Goal: Information Seeking & Learning: Learn about a topic

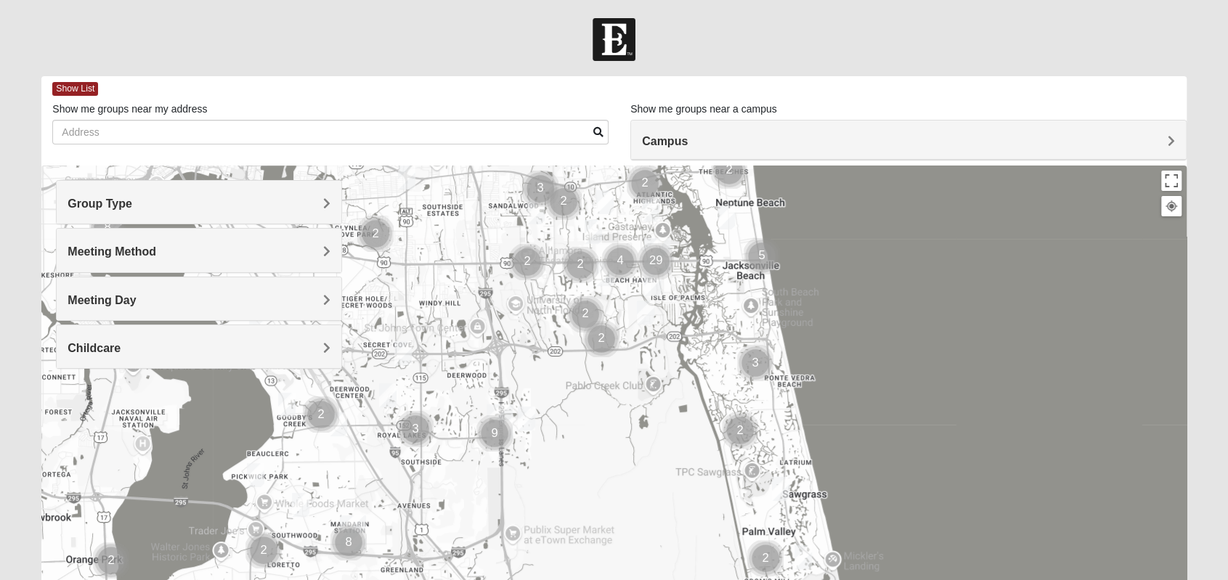
drag, startPoint x: 823, startPoint y: 359, endPoint x: 825, endPoint y: 301, distance: 57.4
click at [825, 301] on div at bounding box center [613, 456] width 1144 height 581
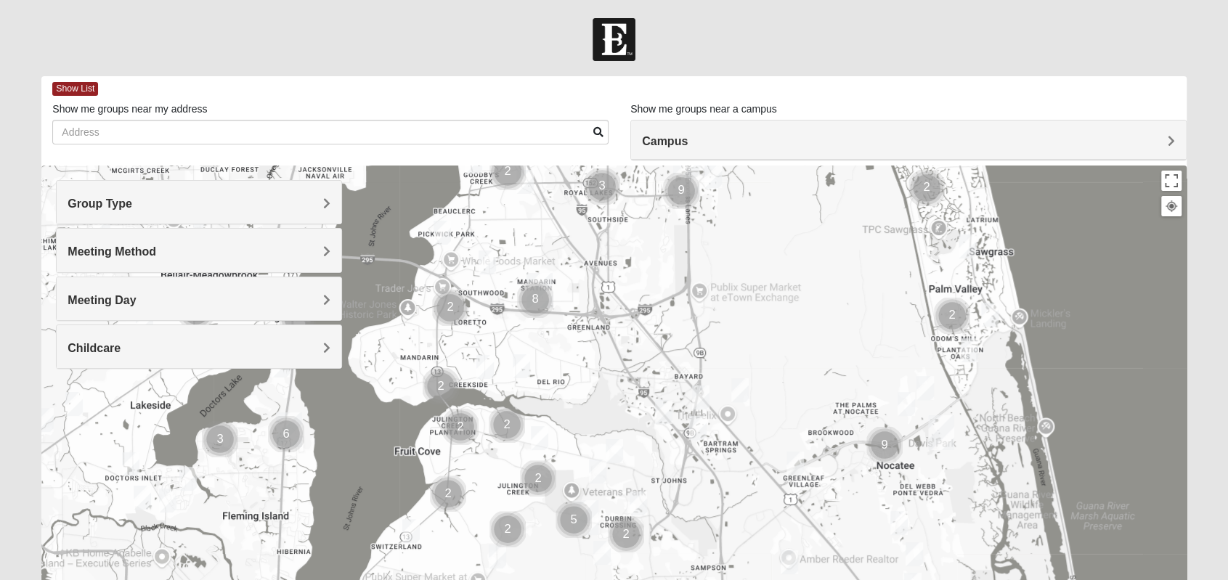
drag, startPoint x: 736, startPoint y: 438, endPoint x: 917, endPoint y: 194, distance: 304.2
click at [917, 194] on div at bounding box center [613, 456] width 1144 height 581
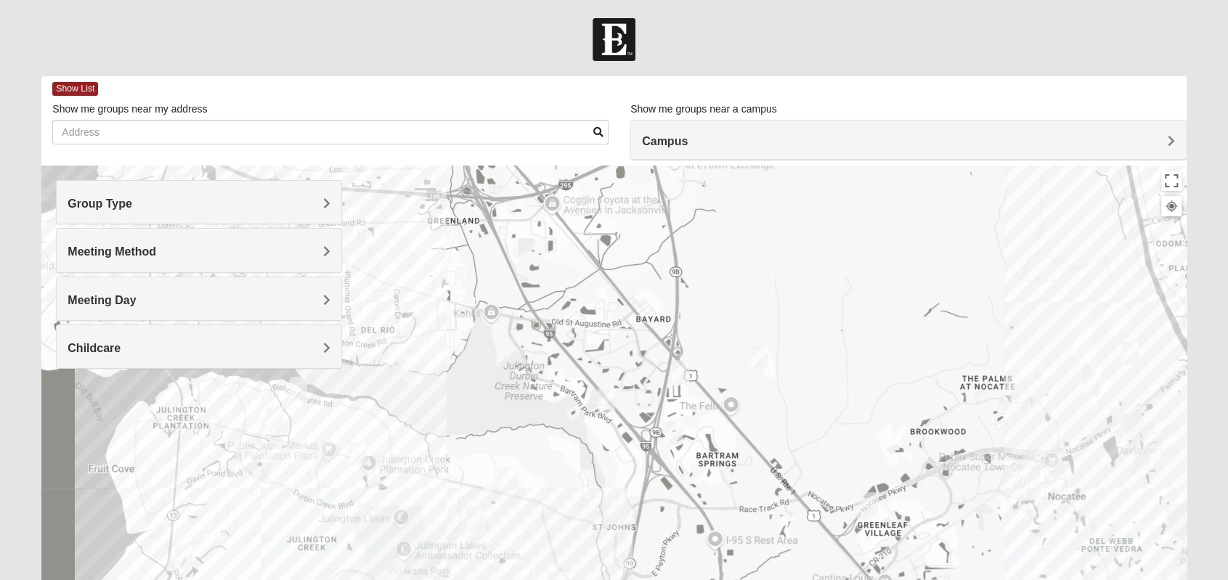
click at [674, 429] on img "Womens Lopez/McCardle 32258" at bounding box center [673, 432] width 17 height 24
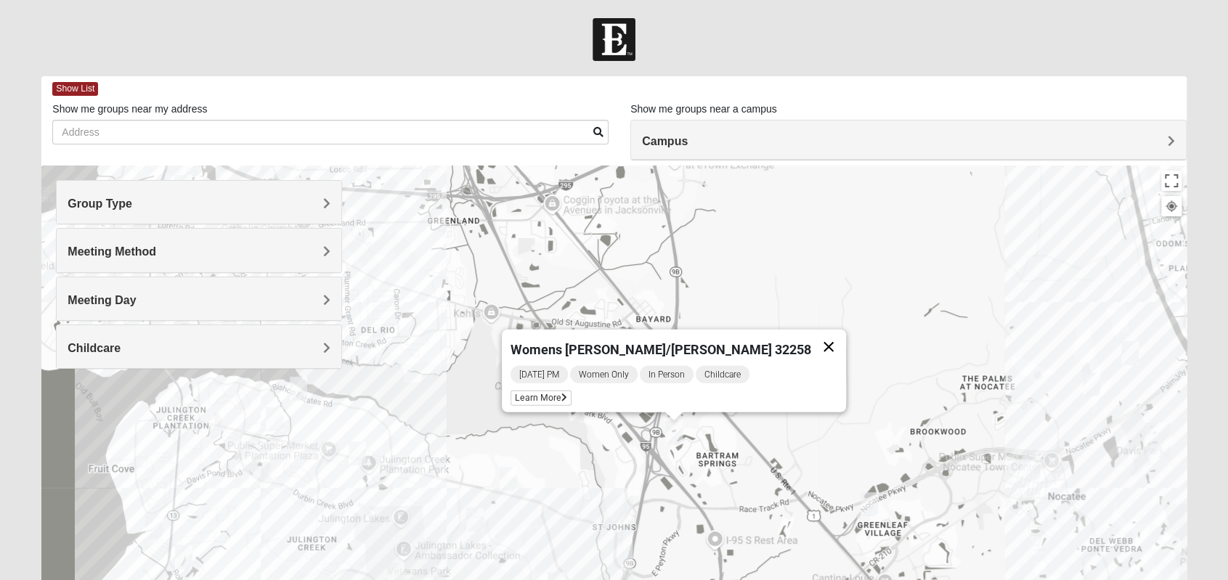
click at [811, 335] on button "Close" at bounding box center [828, 347] width 35 height 35
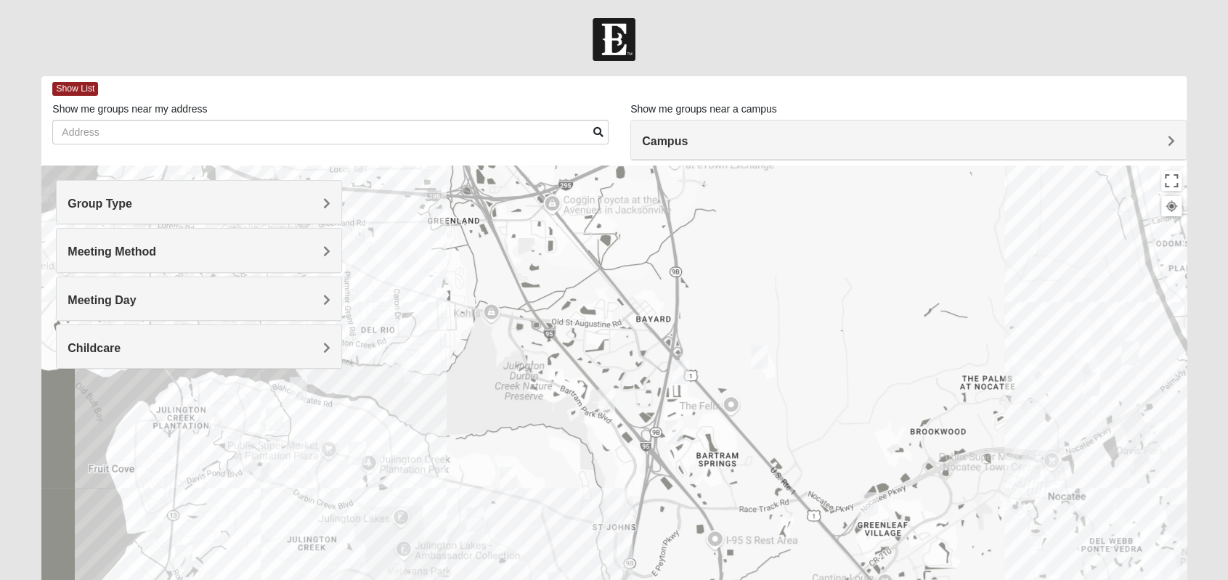
click at [680, 371] on img "Mixed Reed/Tabak 32258" at bounding box center [680, 372] width 17 height 24
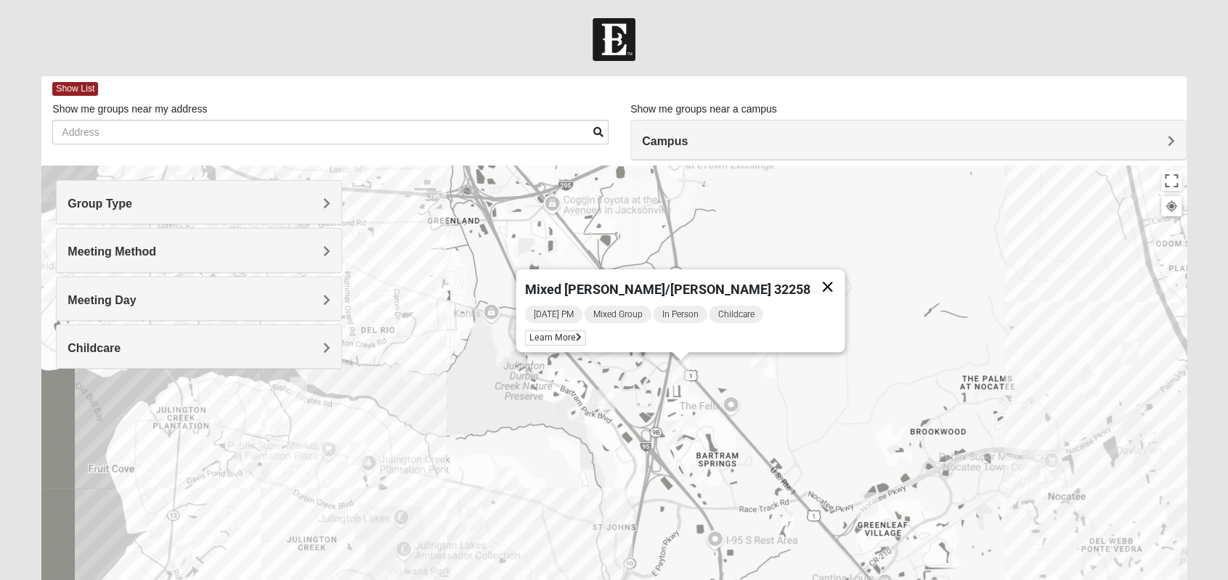
click at [809, 279] on button "Close" at bounding box center [826, 286] width 35 height 35
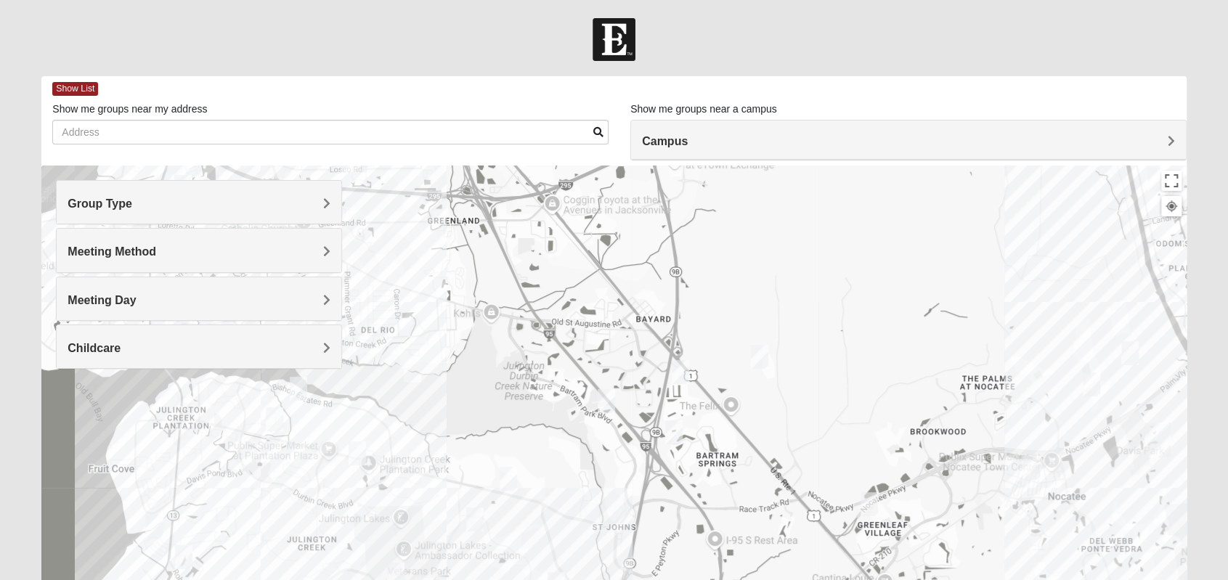
click at [361, 449] on img "Mens Kinnaman/Gerville-Reache 32259" at bounding box center [356, 453] width 17 height 24
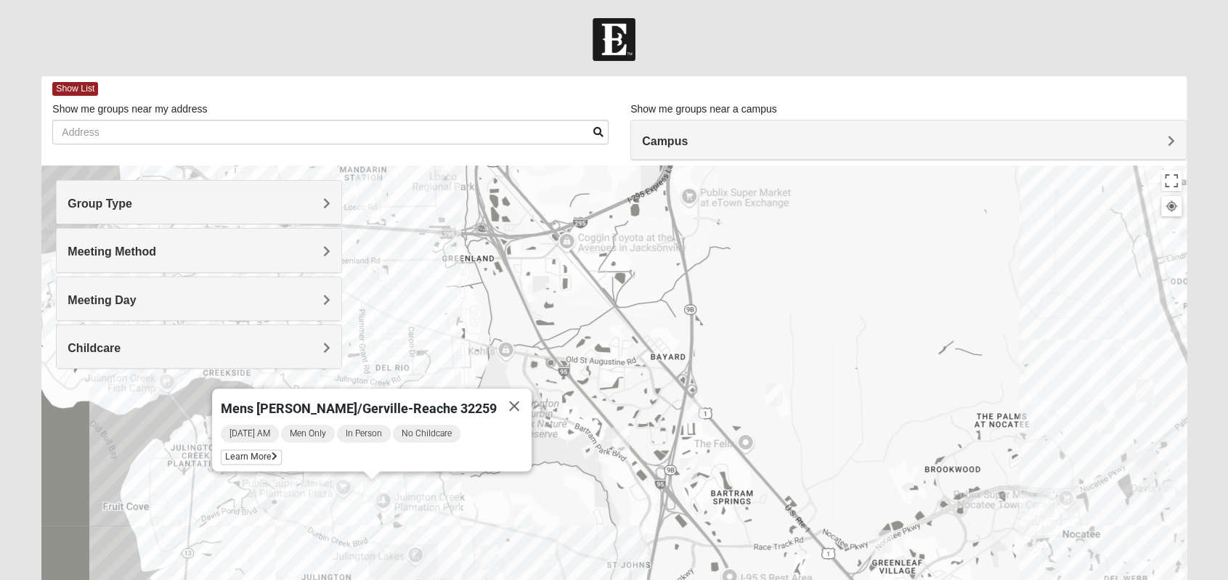
drag, startPoint x: 459, startPoint y: 291, endPoint x: 472, endPoint y: 325, distance: 36.5
click at [472, 325] on div "Mens [PERSON_NAME]/Gerville-Reache 32259 [DATE] AM Men Only In Person No Childc…" at bounding box center [613, 456] width 1144 height 581
click at [497, 404] on button "Close" at bounding box center [514, 405] width 35 height 35
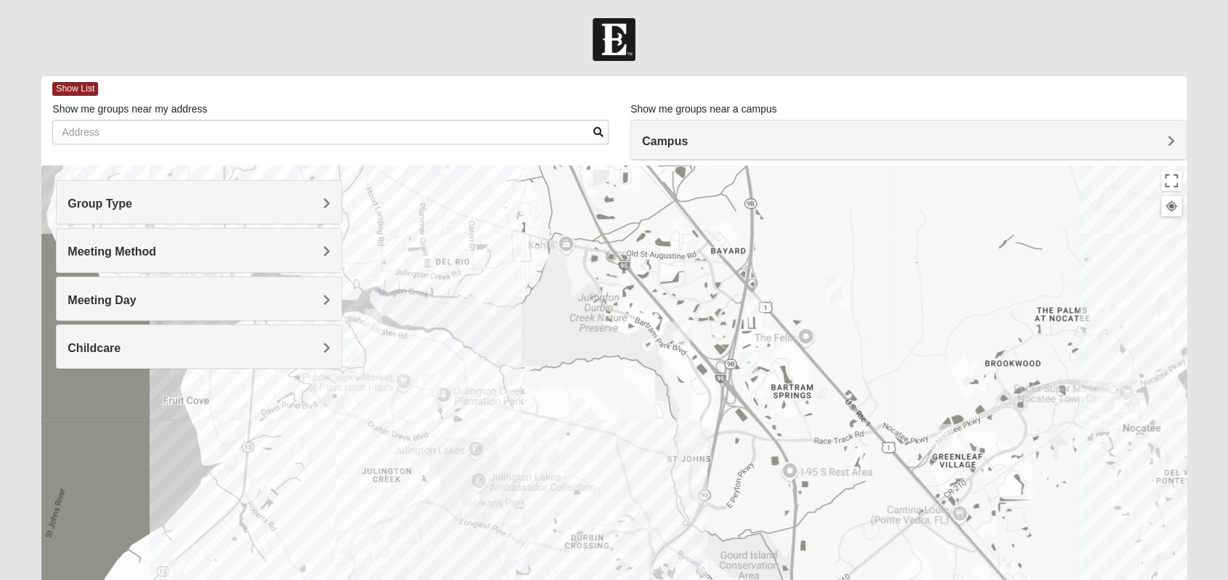
drag, startPoint x: 496, startPoint y: 417, endPoint x: 558, endPoint y: 311, distance: 123.0
click at [558, 311] on div at bounding box center [613, 456] width 1144 height 581
click at [260, 489] on img "1825 Mixed Welch 32259" at bounding box center [258, 489] width 17 height 24
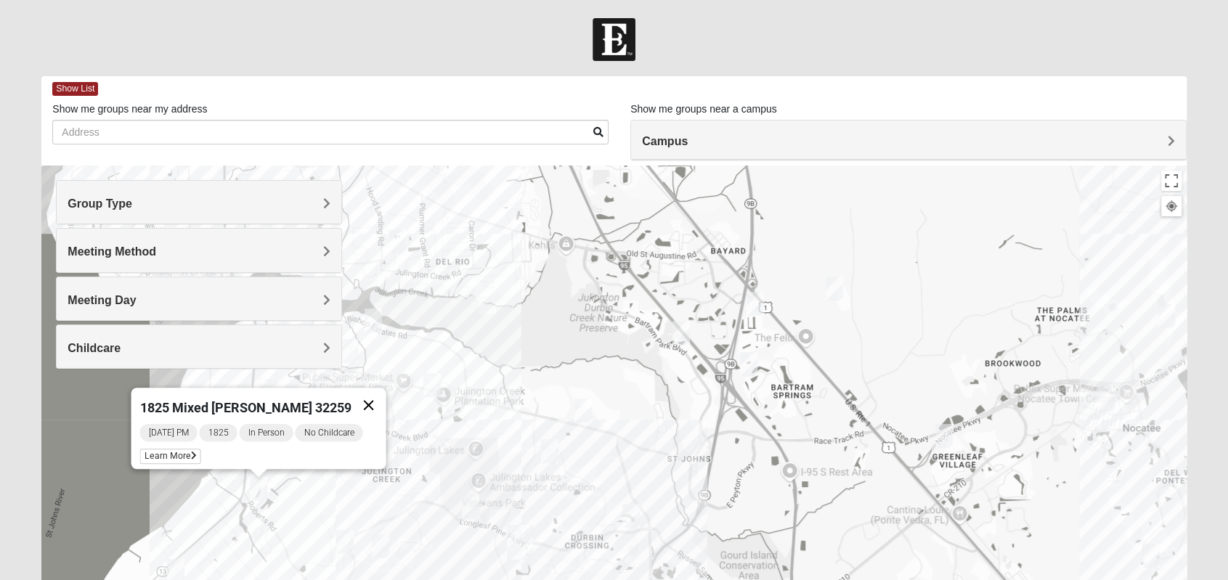
click at [369, 392] on button "Close" at bounding box center [368, 405] width 35 height 35
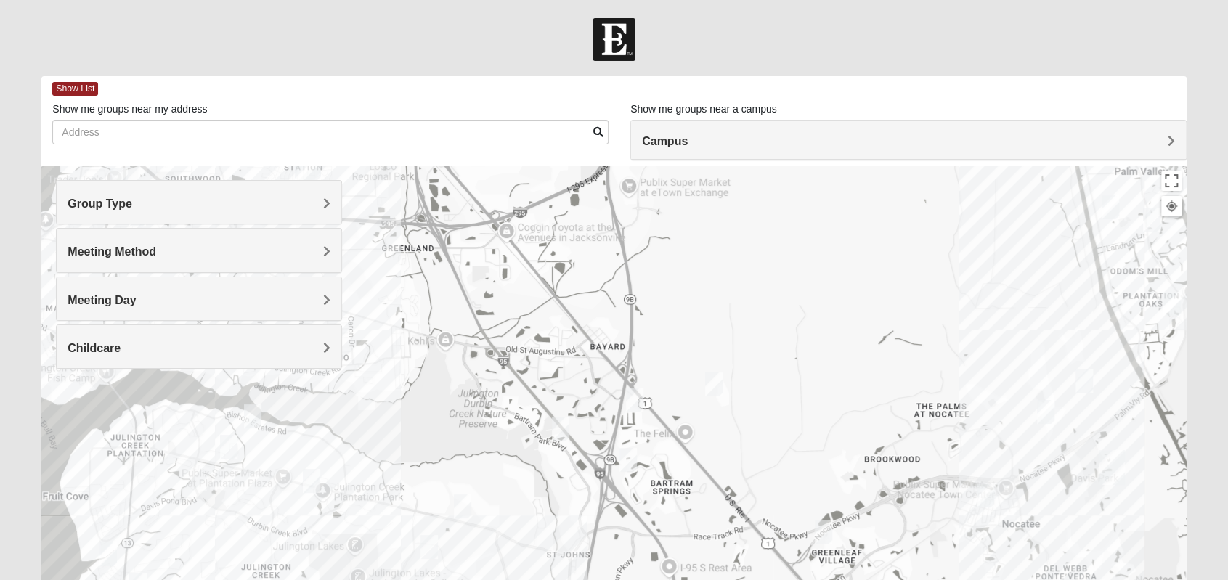
drag, startPoint x: 661, startPoint y: 271, endPoint x: 577, endPoint y: 372, distance: 131.4
click at [571, 372] on div at bounding box center [613, 456] width 1144 height 581
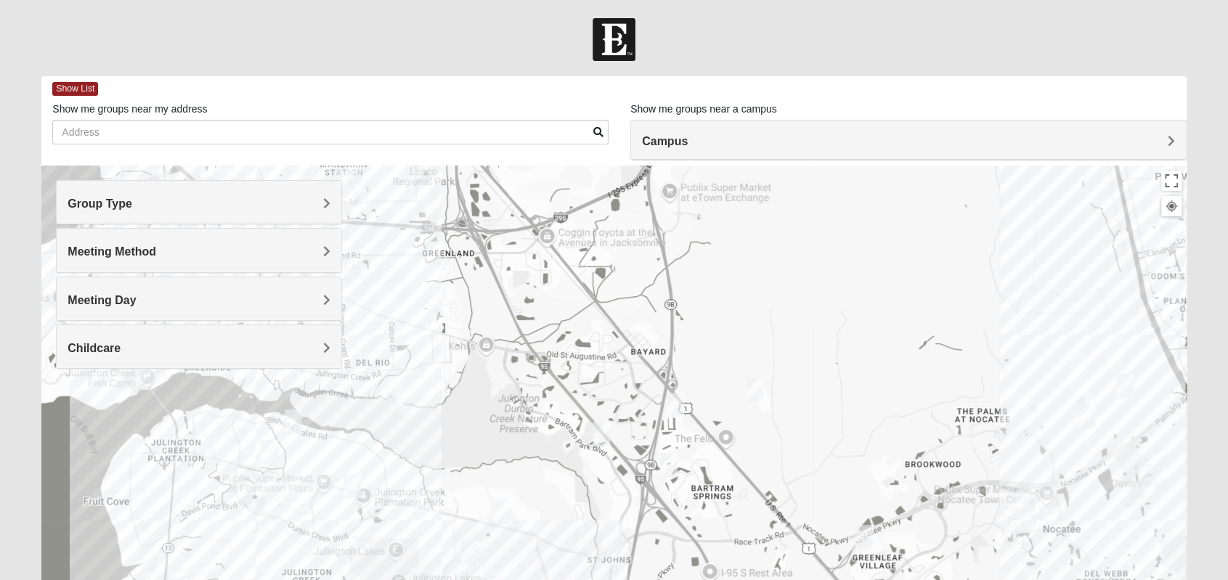
click at [674, 404] on img "Mixed Reed/Tabak 32258" at bounding box center [674, 405] width 17 height 24
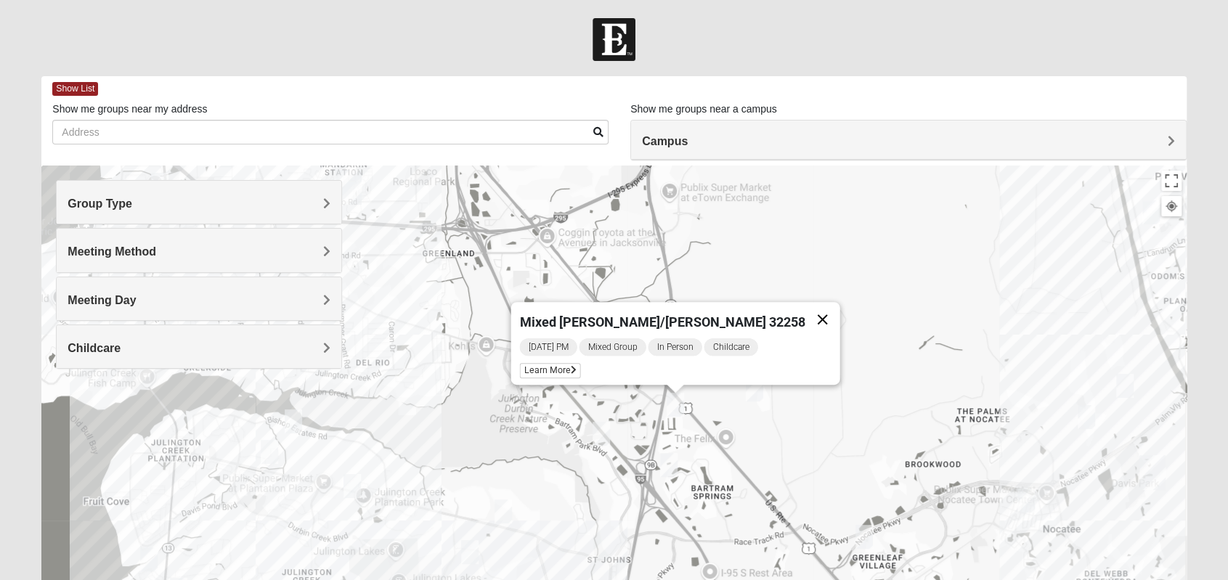
click at [804, 313] on button "Close" at bounding box center [821, 319] width 35 height 35
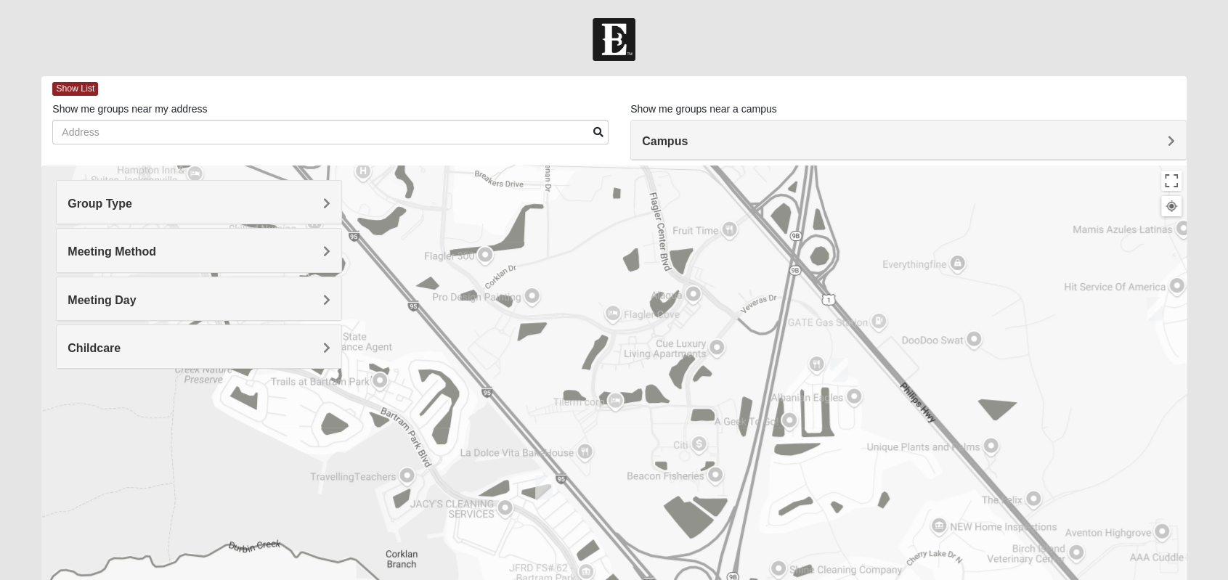
drag, startPoint x: 650, startPoint y: 311, endPoint x: 638, endPoint y: 358, distance: 47.9
click at [638, 358] on div at bounding box center [613, 456] width 1144 height 581
click at [838, 367] on img "Mixed Reed/Tabak 32258" at bounding box center [839, 370] width 17 height 24
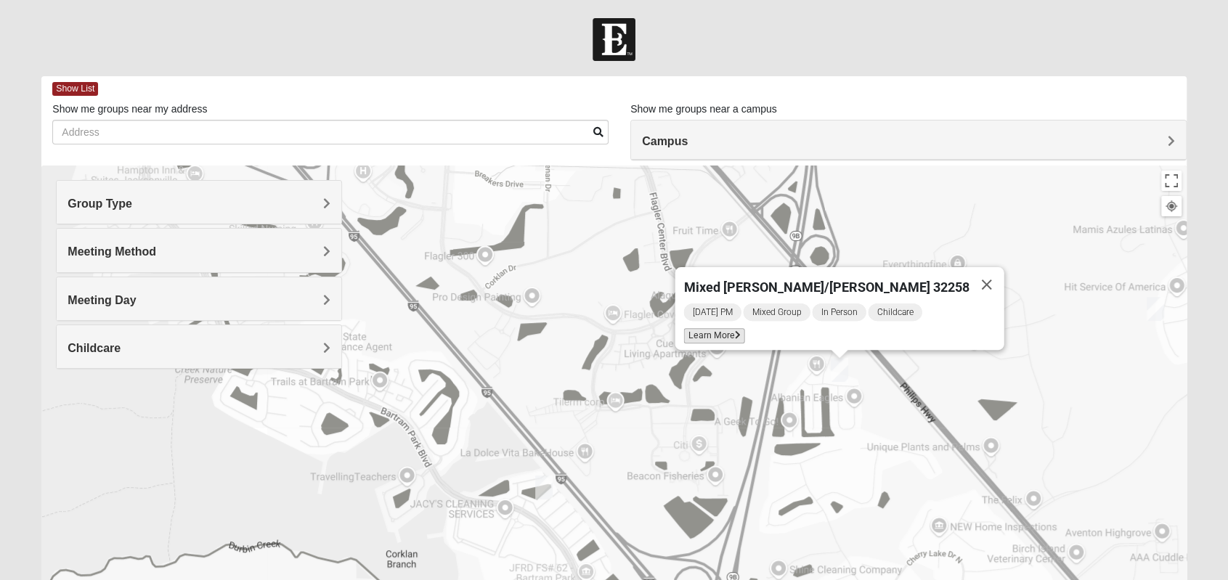
click at [744, 328] on span "Learn More" at bounding box center [713, 335] width 61 height 15
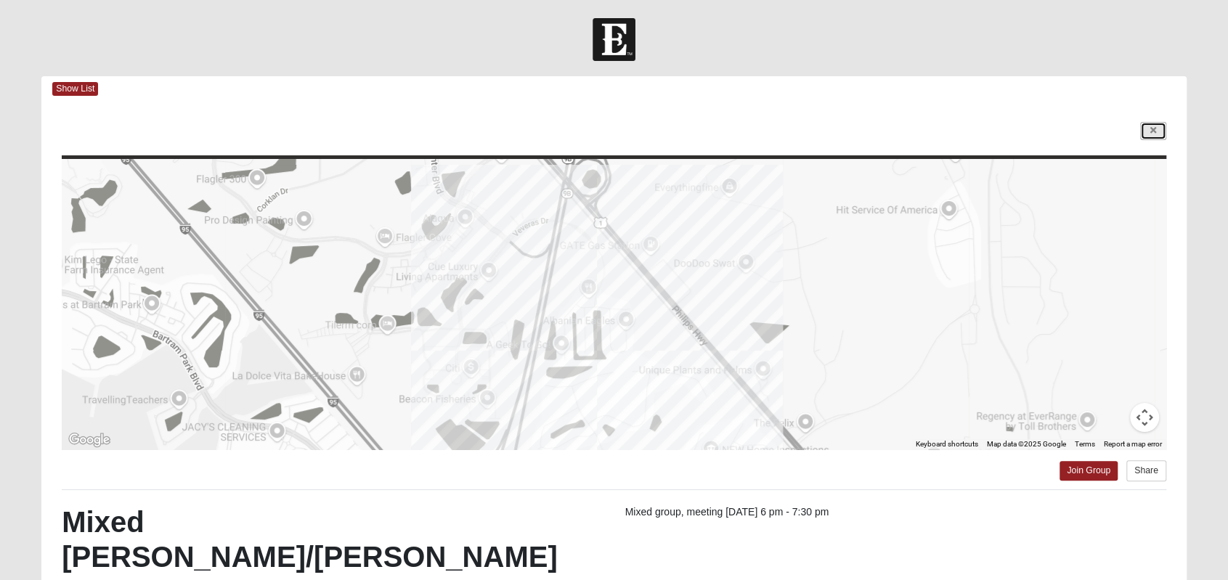
click at [1159, 132] on link at bounding box center [1153, 131] width 26 height 18
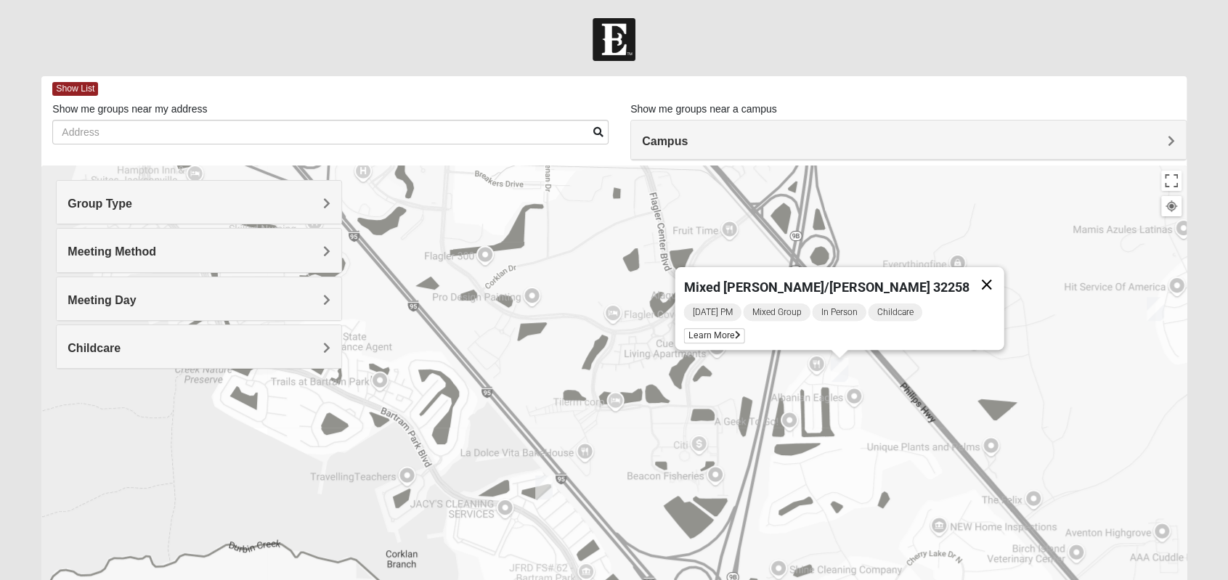
click at [968, 270] on button "Close" at bounding box center [985, 284] width 35 height 35
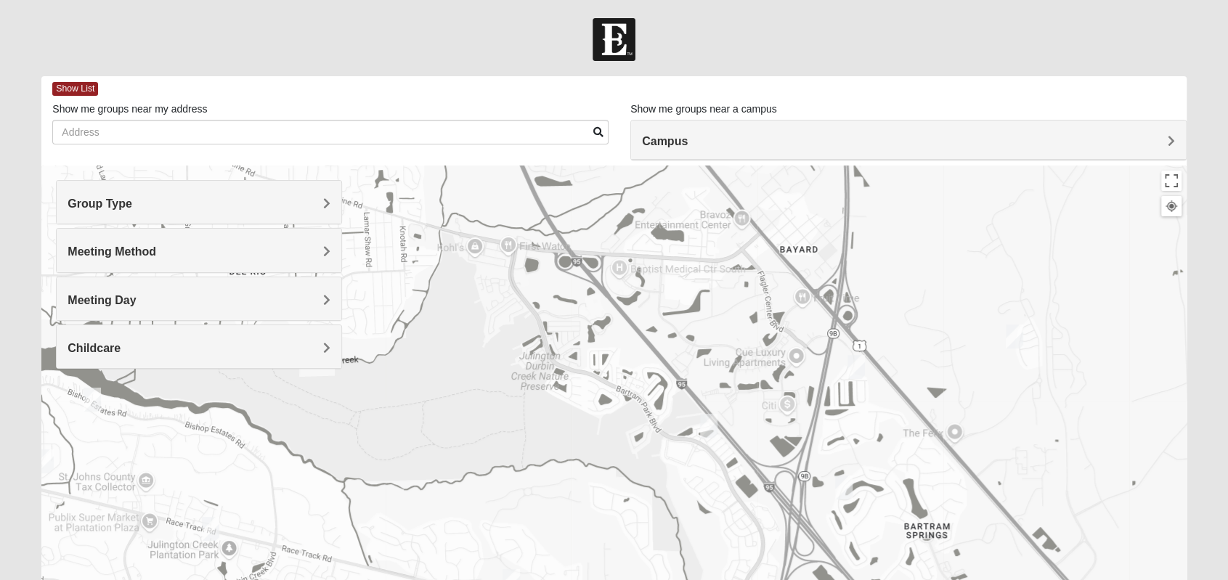
click at [1011, 338] on img "Mixed Remley 32081" at bounding box center [1013, 337] width 17 height 24
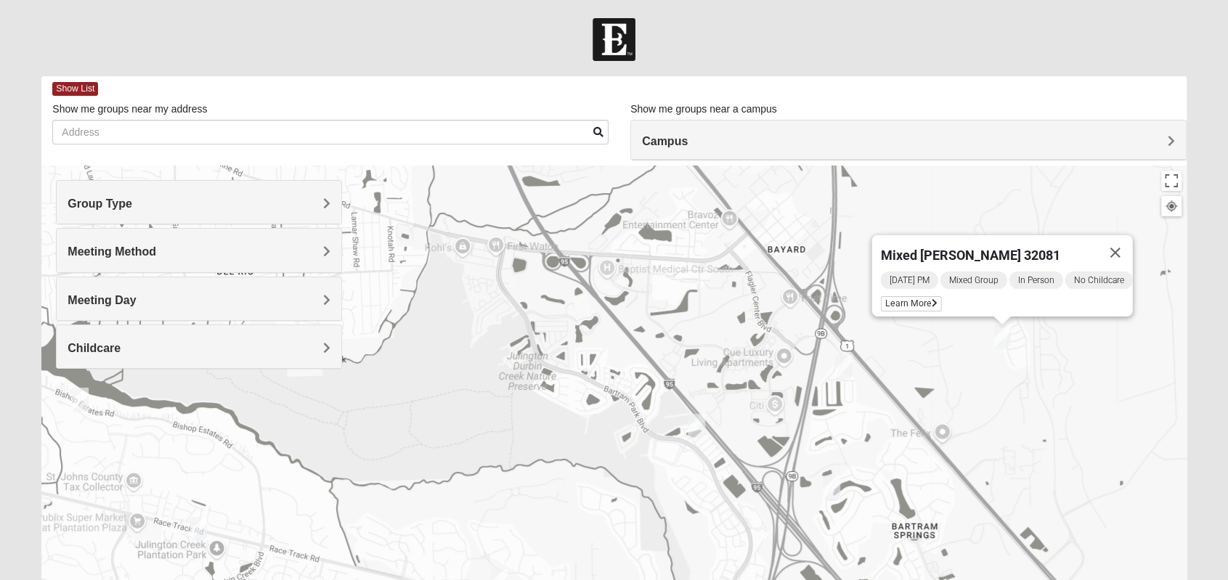
click at [693, 423] on img "Online Mixed Krause/Chasten 32258" at bounding box center [695, 426] width 17 height 24
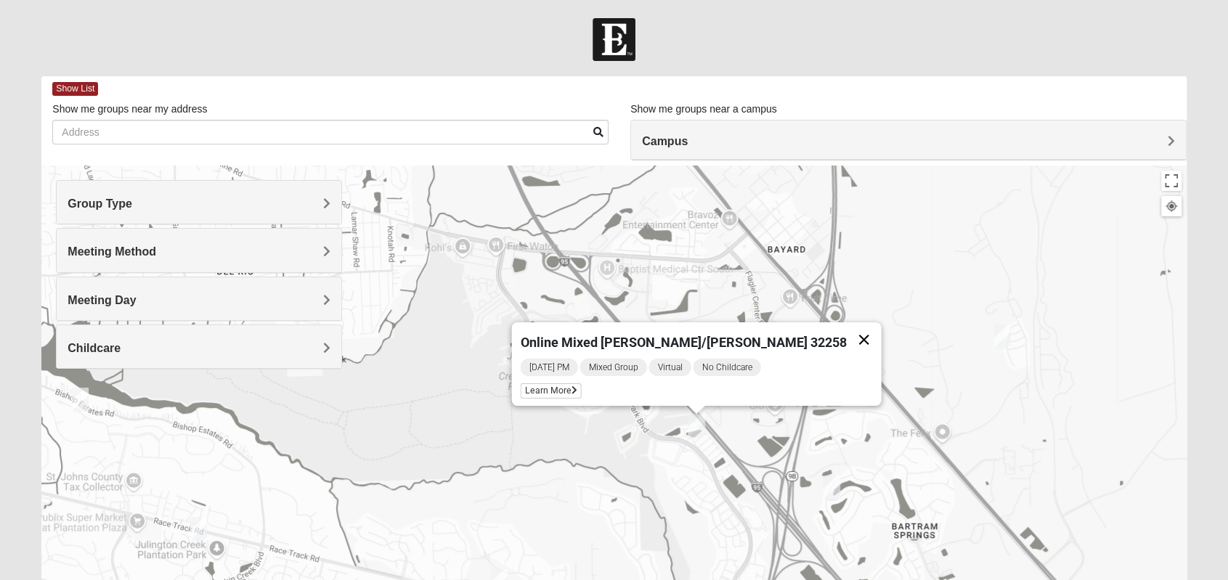
click at [846, 330] on button "Close" at bounding box center [863, 339] width 35 height 35
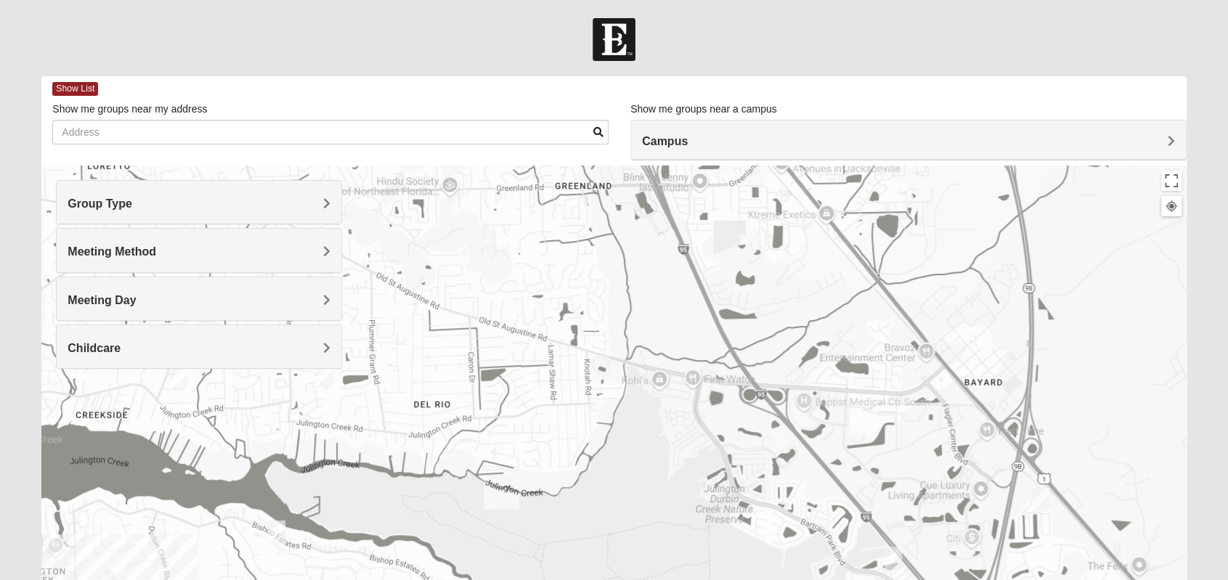
drag, startPoint x: 542, startPoint y: 309, endPoint x: 740, endPoint y: 445, distance: 240.8
click at [740, 445] on div at bounding box center [613, 456] width 1144 height 581
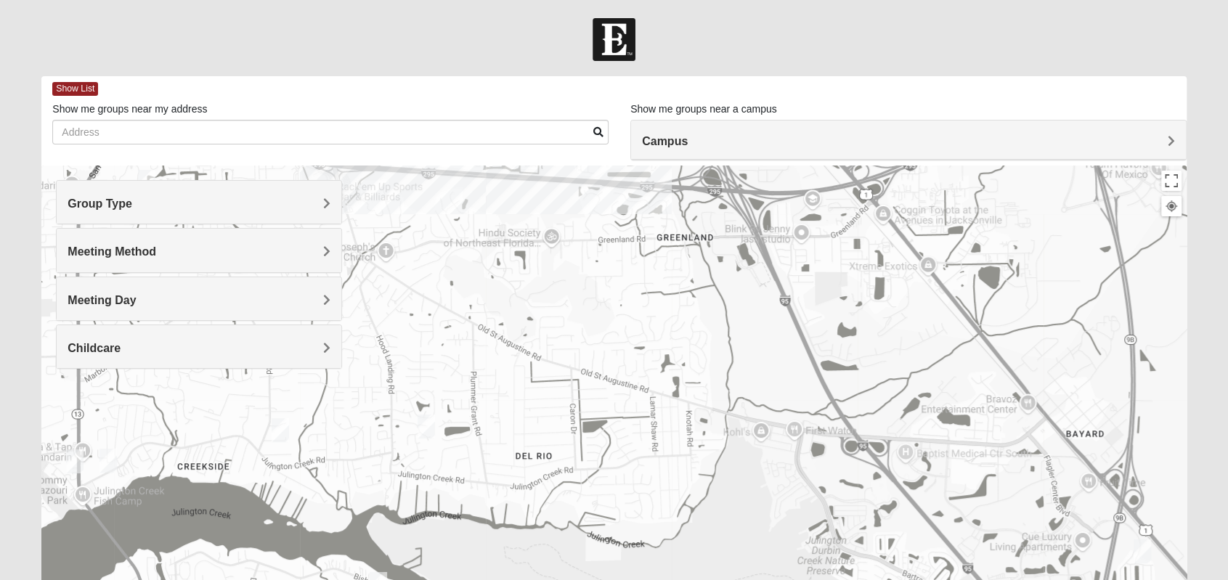
drag, startPoint x: 662, startPoint y: 362, endPoint x: 780, endPoint y: 413, distance: 128.1
click at [780, 413] on div at bounding box center [613, 456] width 1144 height 581
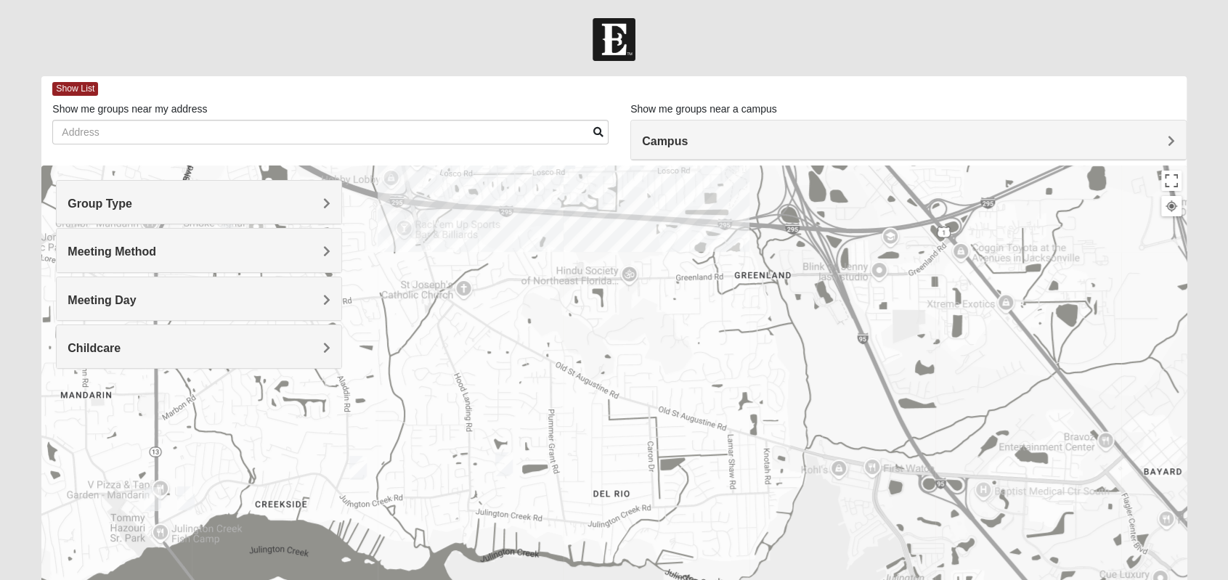
drag, startPoint x: 788, startPoint y: 365, endPoint x: 809, endPoint y: 380, distance: 25.6
click at [809, 380] on div at bounding box center [613, 456] width 1144 height 581
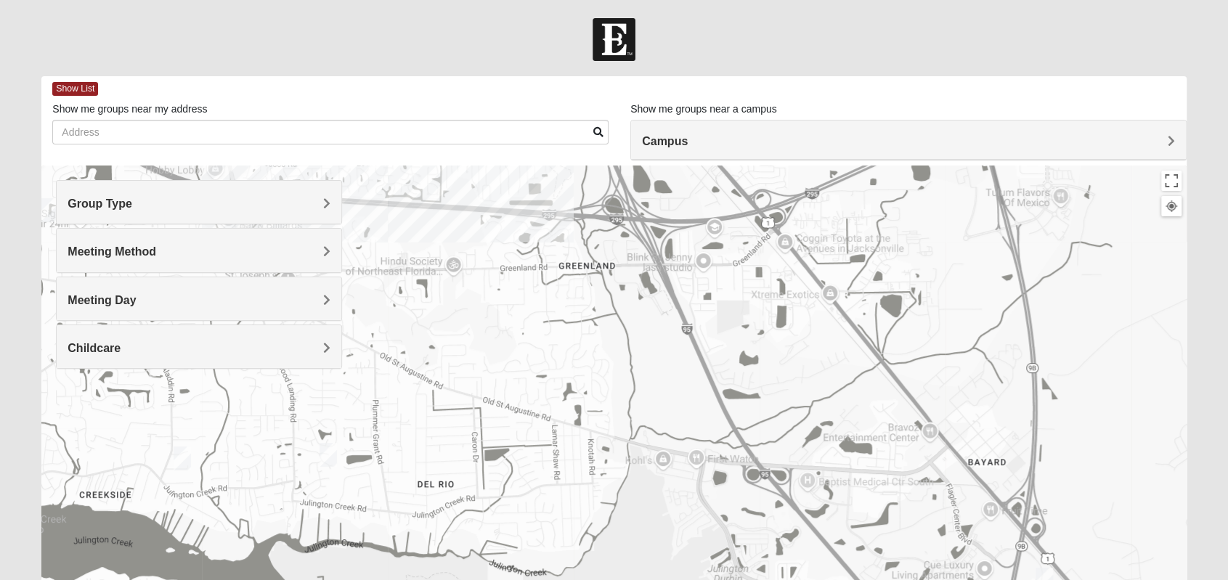
drag, startPoint x: 835, startPoint y: 438, endPoint x: 673, endPoint y: 467, distance: 164.5
click at [673, 467] on div at bounding box center [613, 456] width 1144 height 581
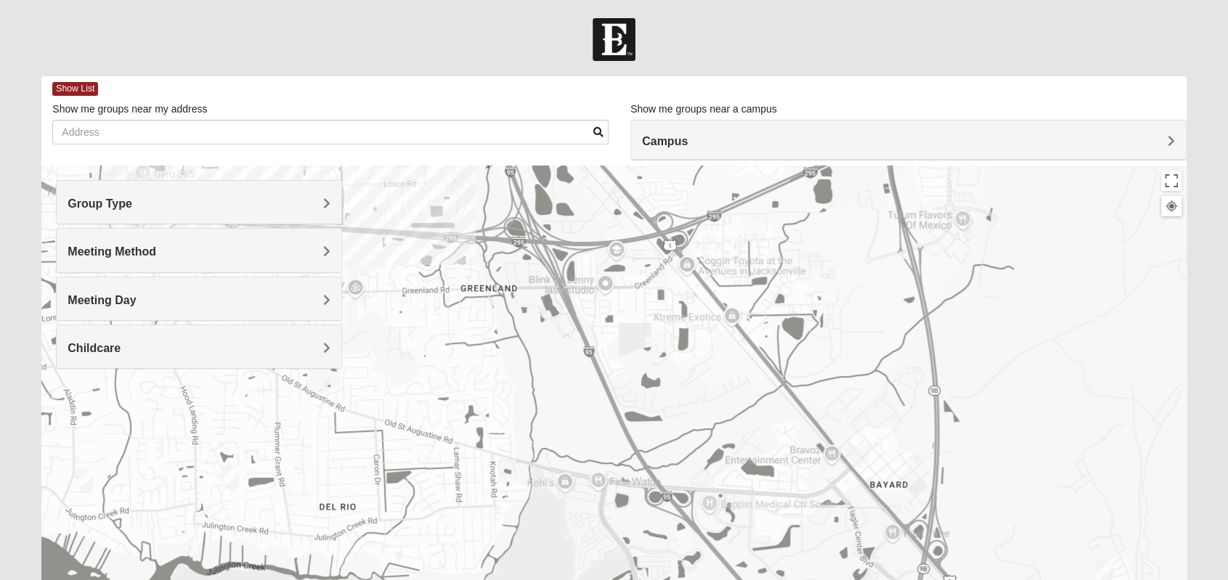
drag, startPoint x: 762, startPoint y: 408, endPoint x: 681, endPoint y: 387, distance: 84.0
click at [681, 388] on div at bounding box center [613, 456] width 1144 height 581
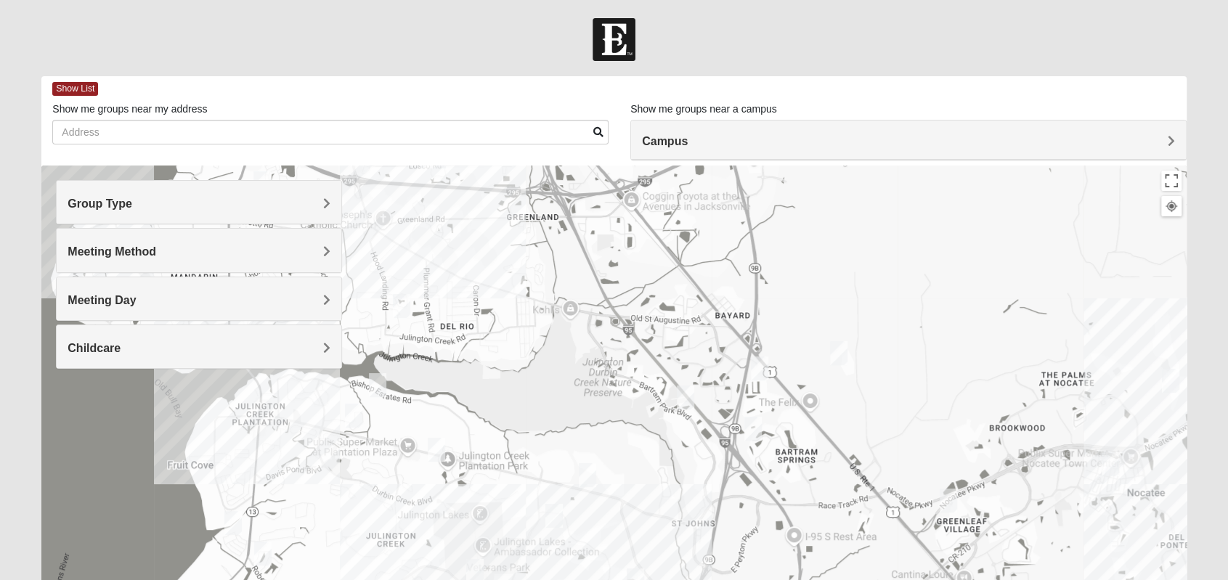
drag, startPoint x: 688, startPoint y: 309, endPoint x: 690, endPoint y: 271, distance: 38.5
click at [690, 271] on div at bounding box center [613, 456] width 1144 height 581
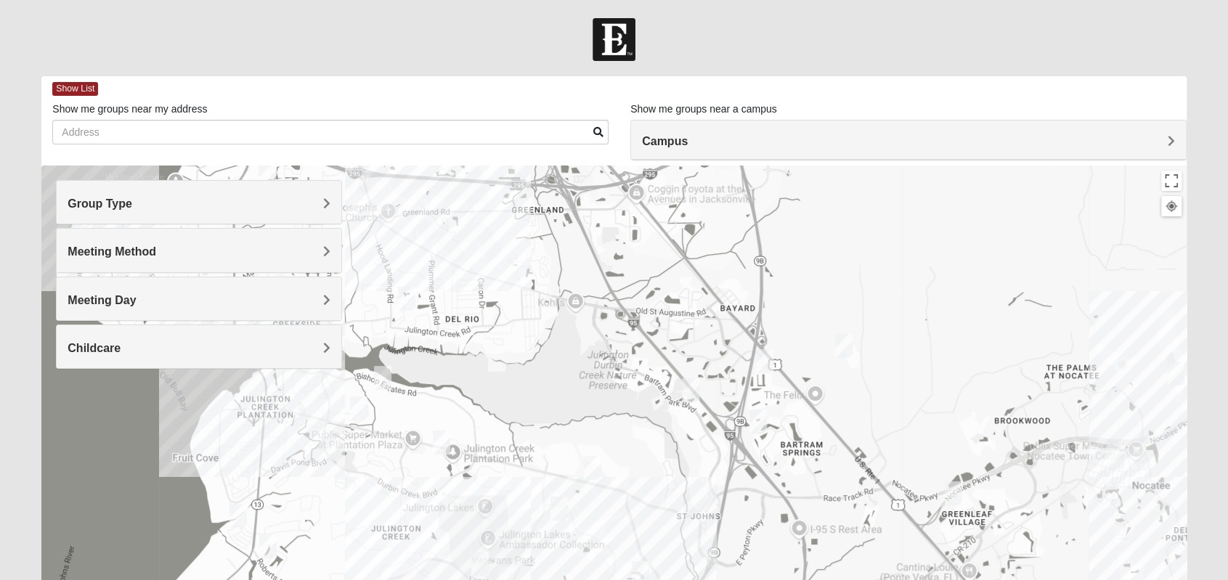
click at [694, 387] on img "Online Mixed Krause/Chasten 32258" at bounding box center [690, 390] width 17 height 24
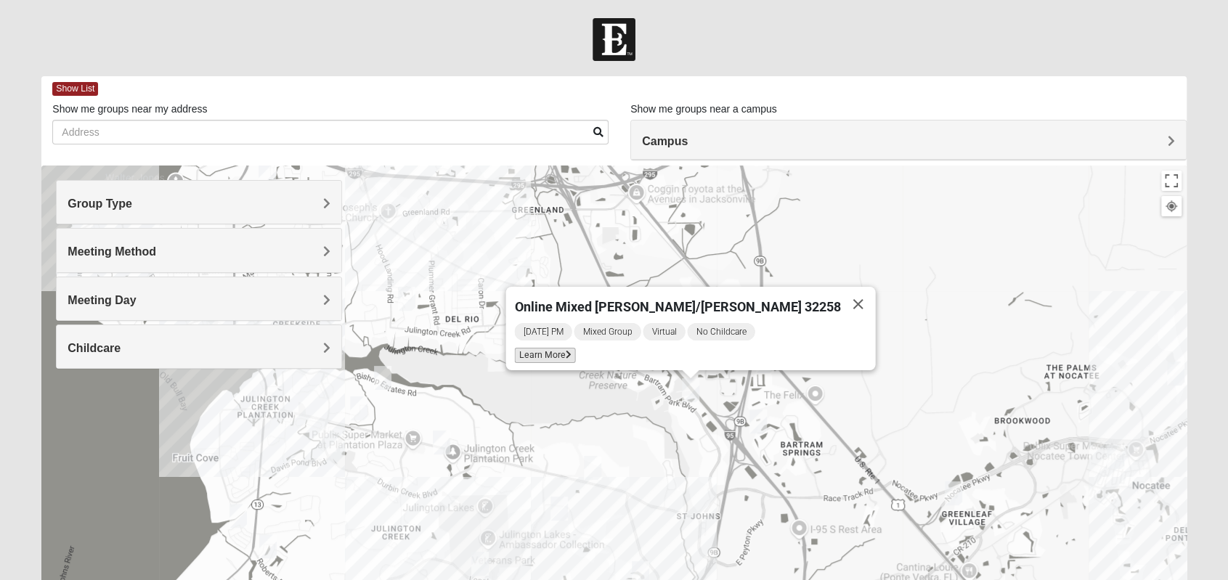
click at [571, 351] on icon at bounding box center [568, 355] width 6 height 9
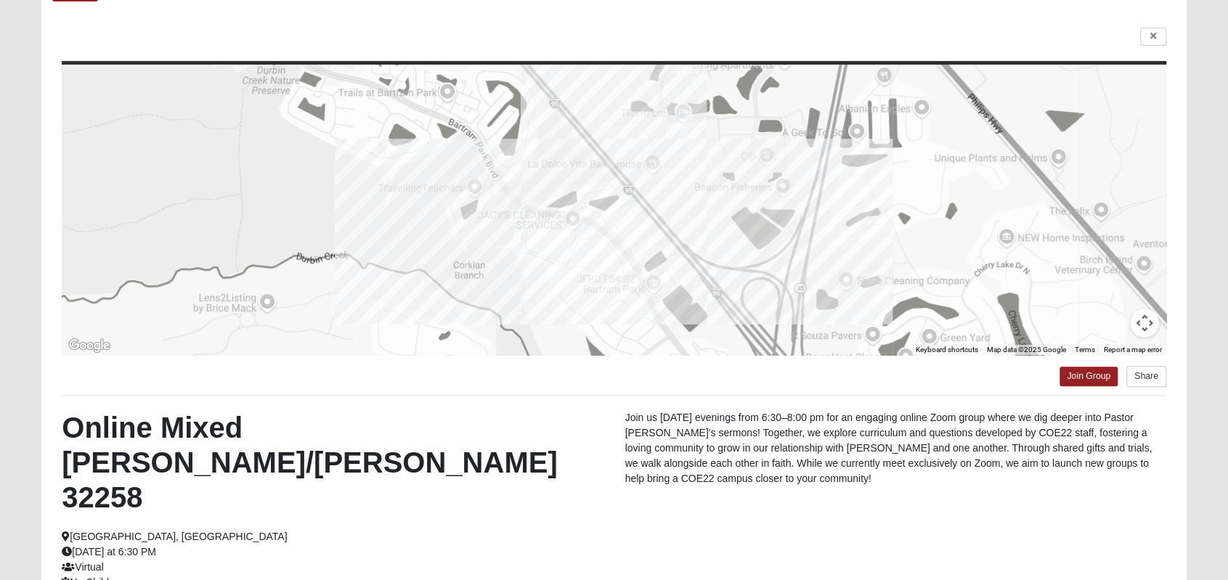
scroll to position [73, 0]
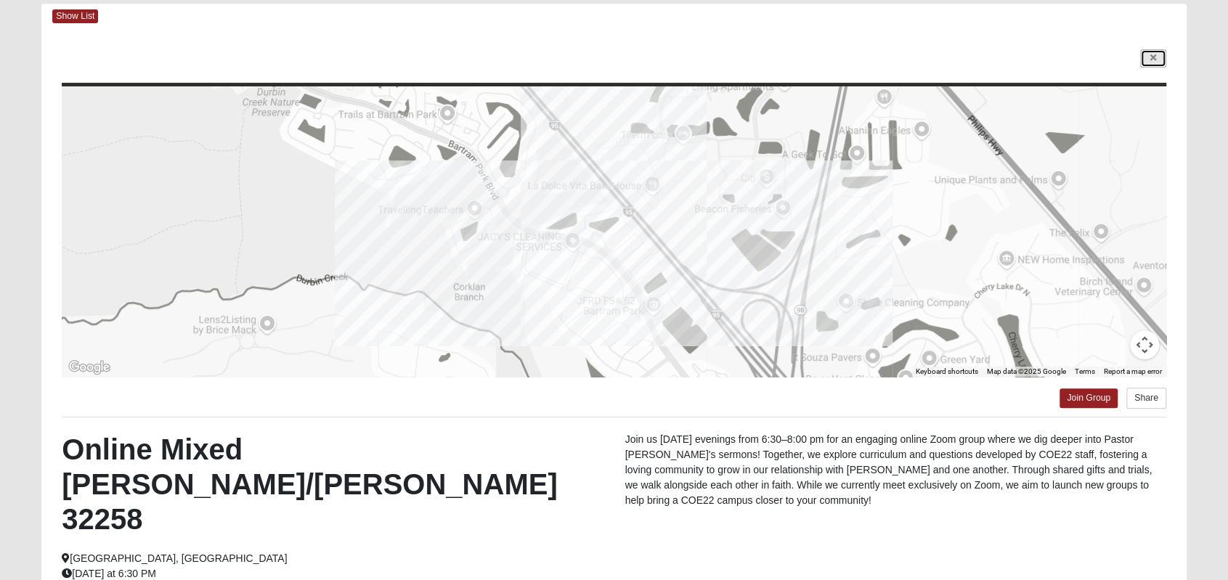
click at [1163, 57] on link at bounding box center [1153, 58] width 26 height 18
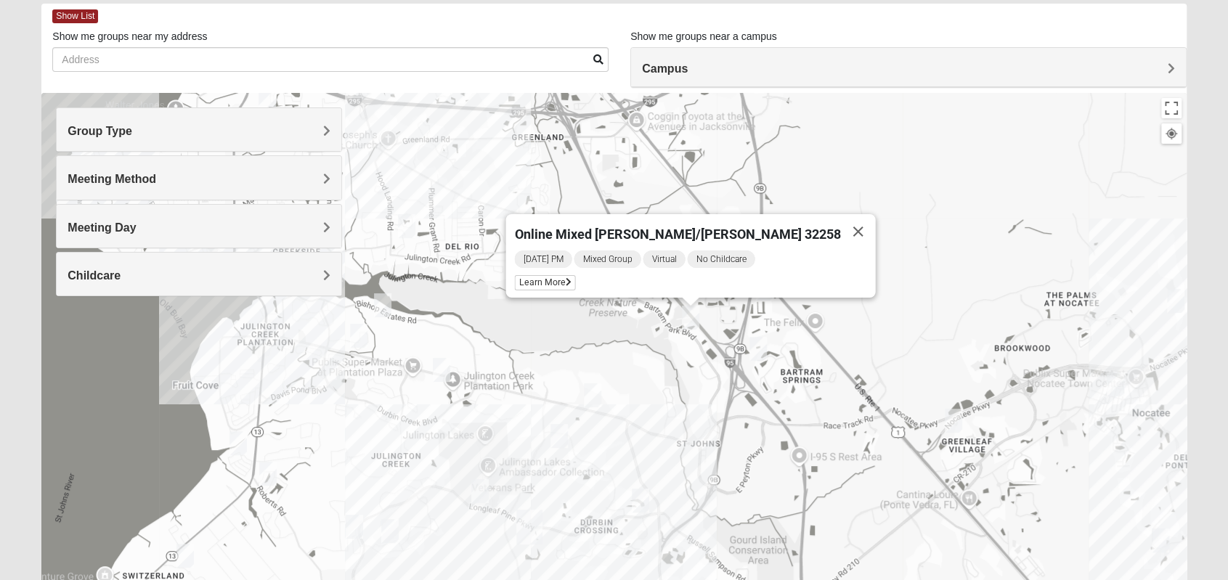
click at [309, 137] on h4 "Group Type" at bounding box center [199, 131] width 263 height 14
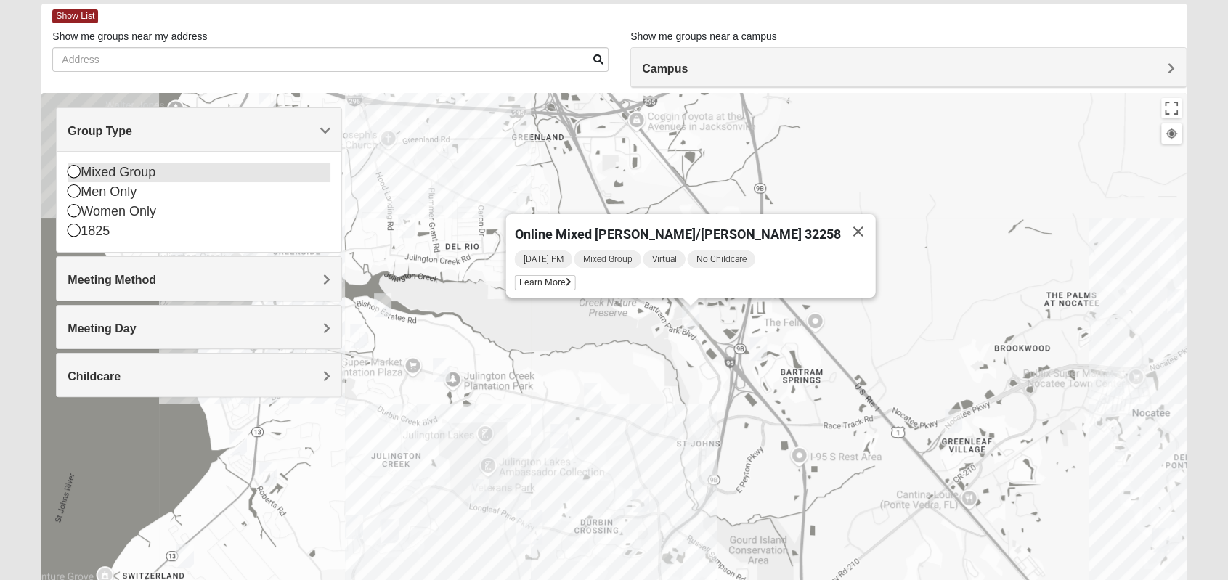
click at [74, 172] on icon at bounding box center [74, 171] width 13 height 13
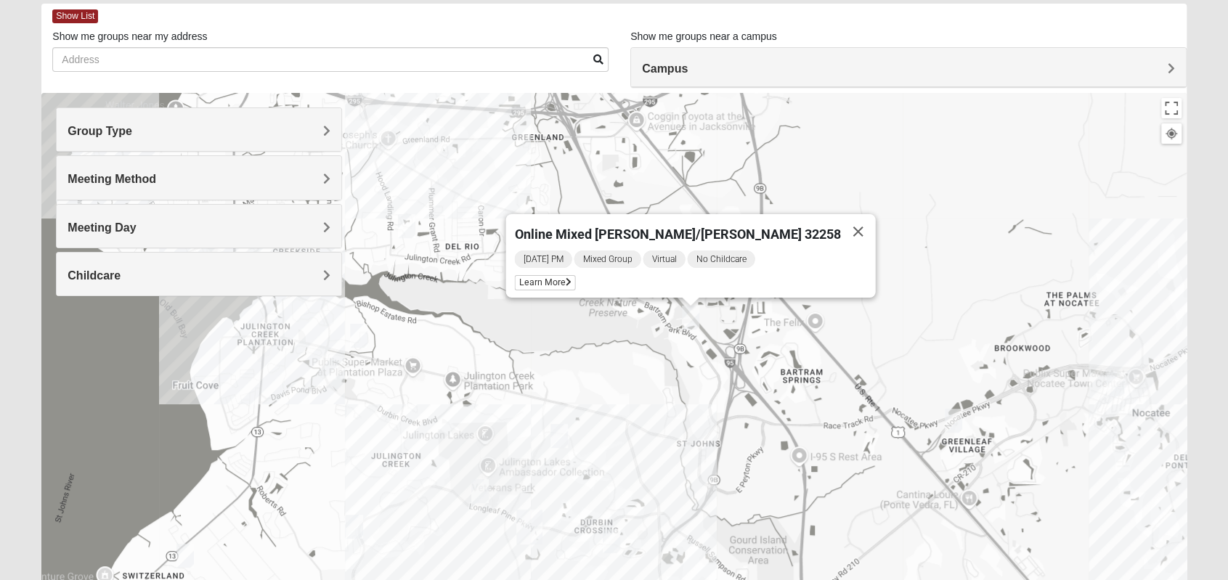
click at [115, 181] on span "Meeting Method" at bounding box center [112, 179] width 89 height 12
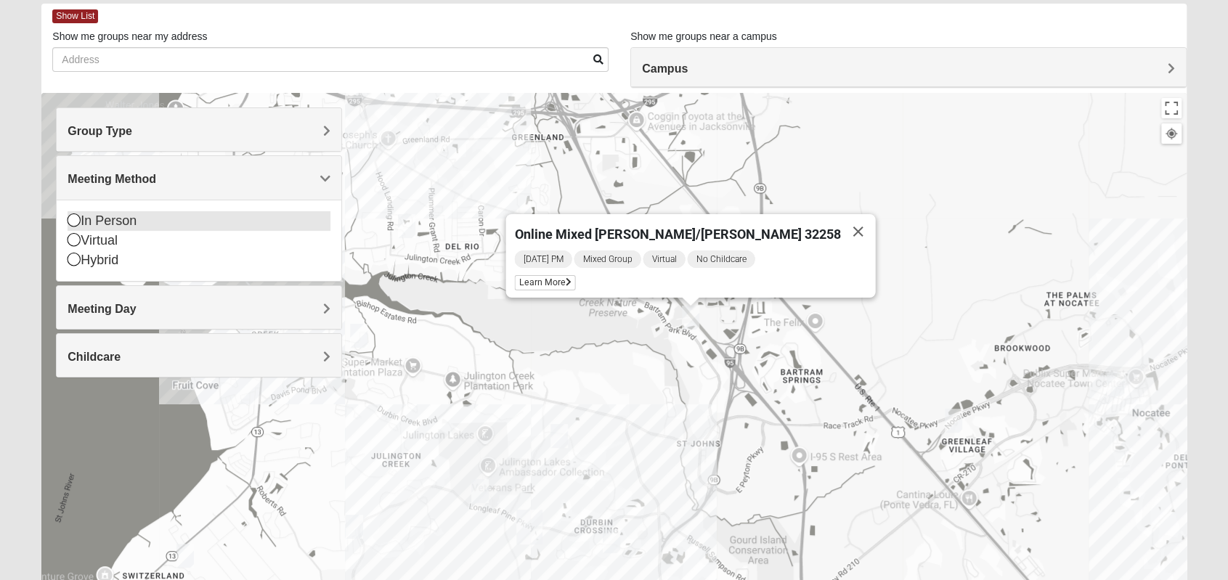
click at [72, 219] on icon at bounding box center [74, 219] width 13 height 13
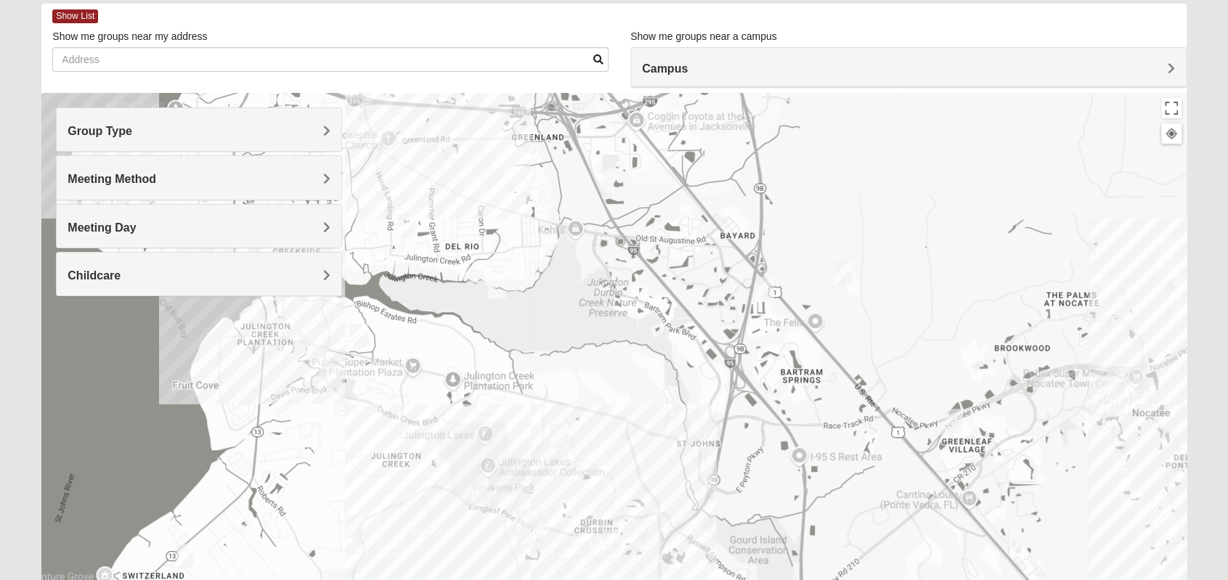
click at [134, 229] on span "Meeting Day" at bounding box center [102, 227] width 68 height 12
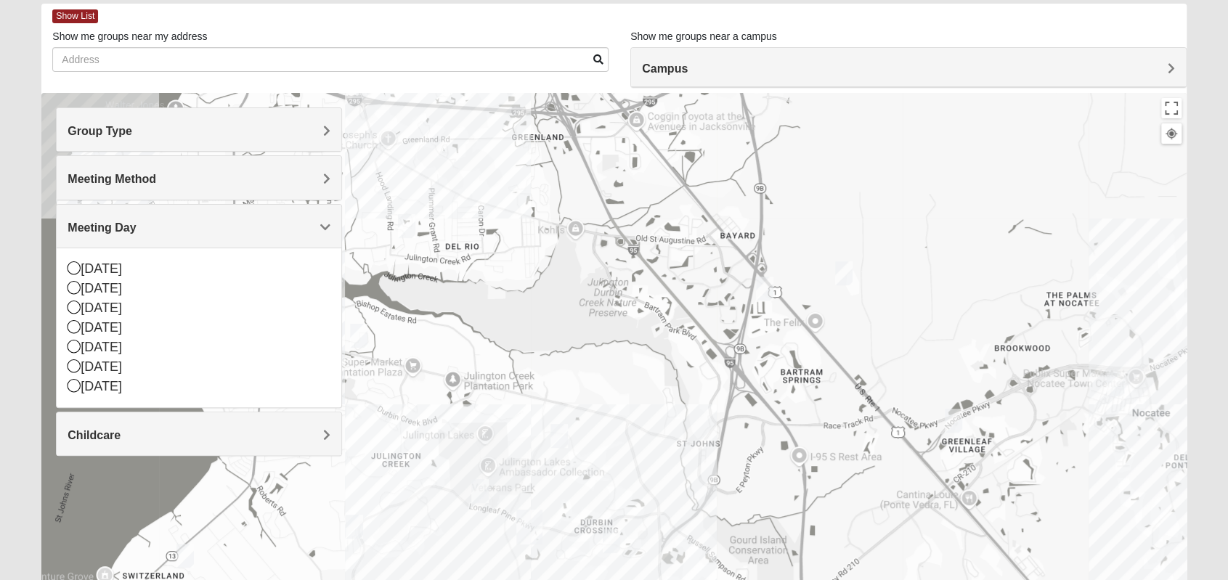
click at [147, 227] on h4 "Meeting Day" at bounding box center [199, 228] width 263 height 14
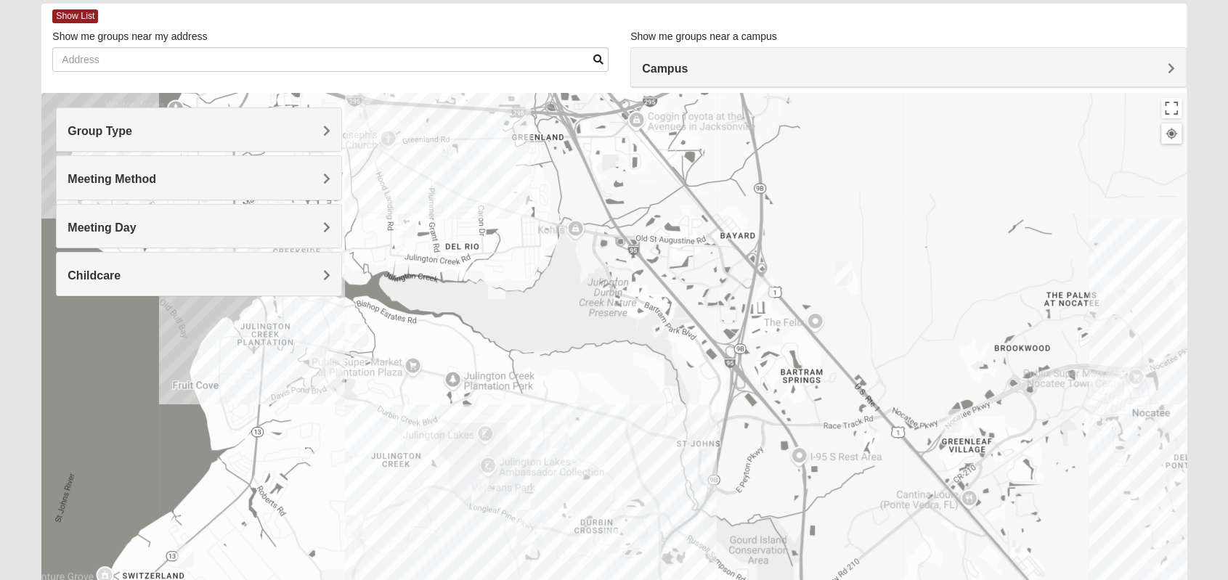
click at [132, 274] on h4 "Childcare" at bounding box center [199, 276] width 263 height 14
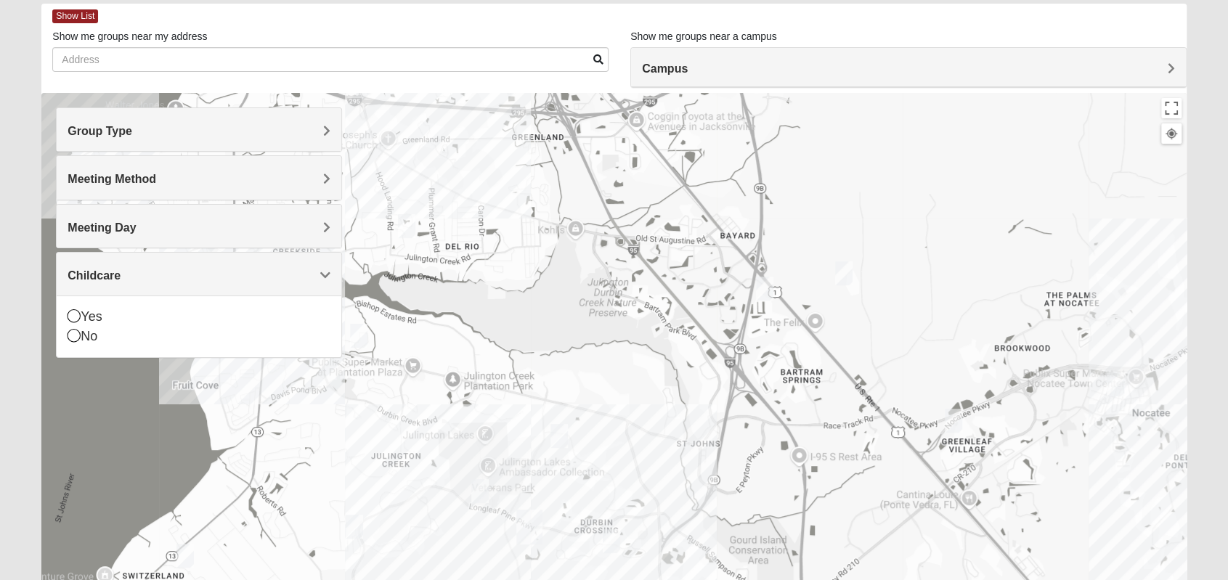
click at [132, 274] on h4 "Childcare" at bounding box center [199, 276] width 263 height 14
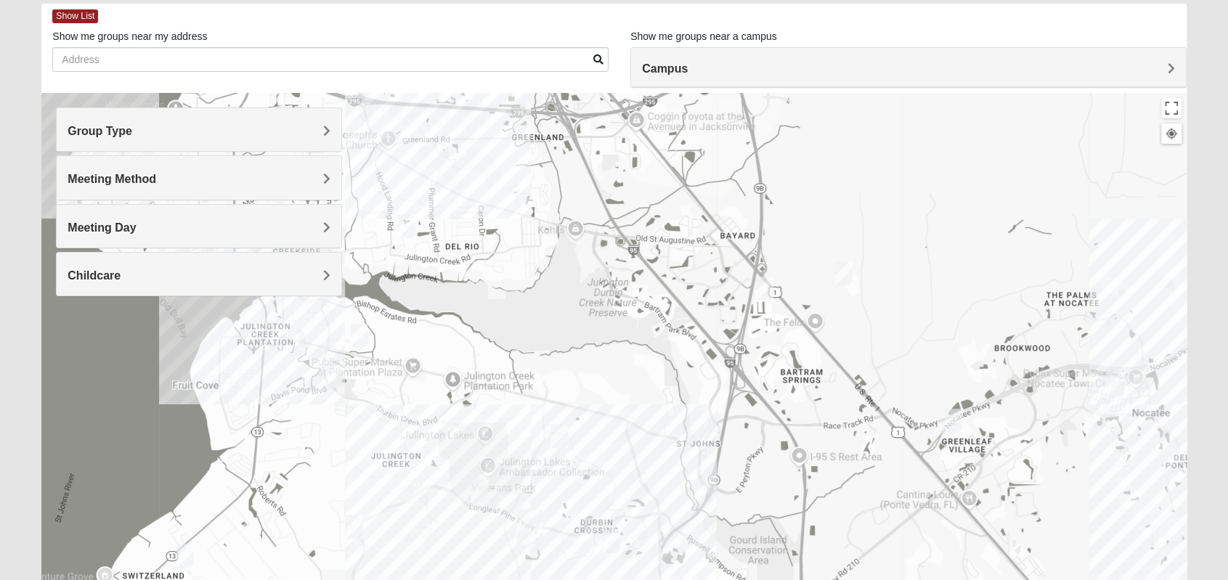
click at [767, 285] on img "Mixed Reed/Tabak 32258" at bounding box center [764, 289] width 17 height 24
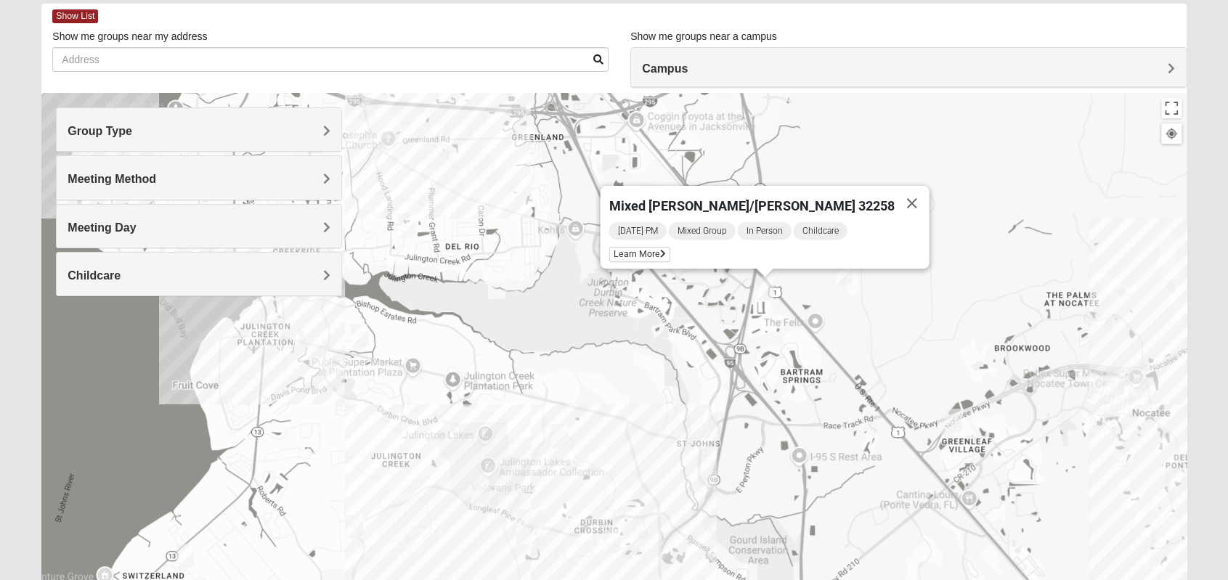
click at [847, 278] on img "Mixed Remley 32081" at bounding box center [843, 273] width 17 height 24
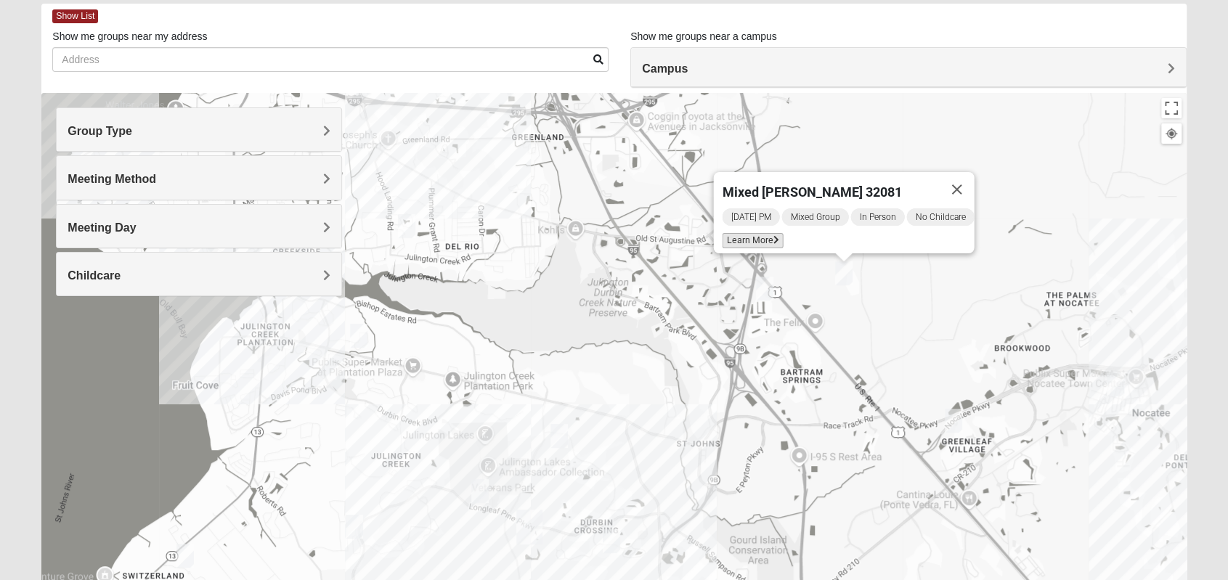
click at [742, 233] on span "Learn More" at bounding box center [752, 240] width 61 height 15
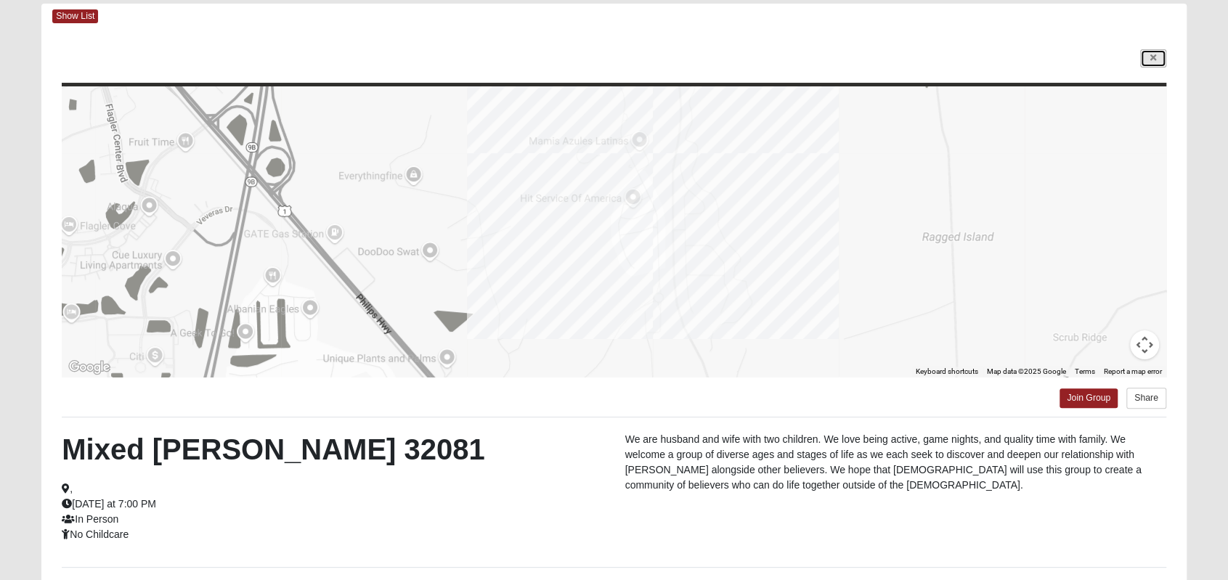
click at [1154, 51] on link at bounding box center [1153, 58] width 26 height 18
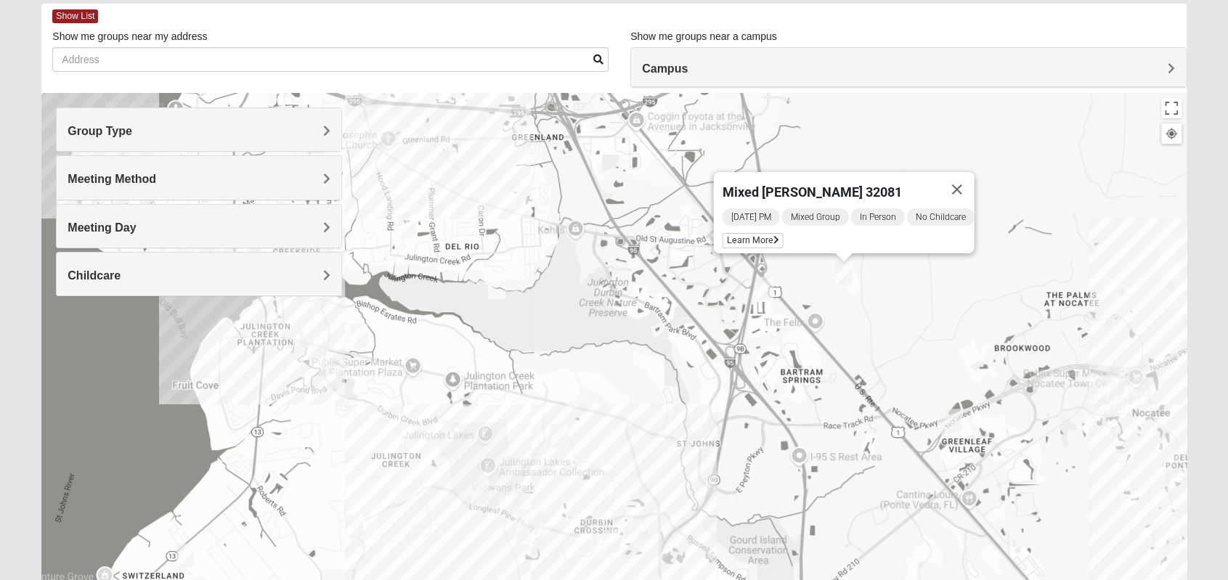
click at [407, 232] on img "Mixed Eler 32258" at bounding box center [406, 226] width 17 height 24
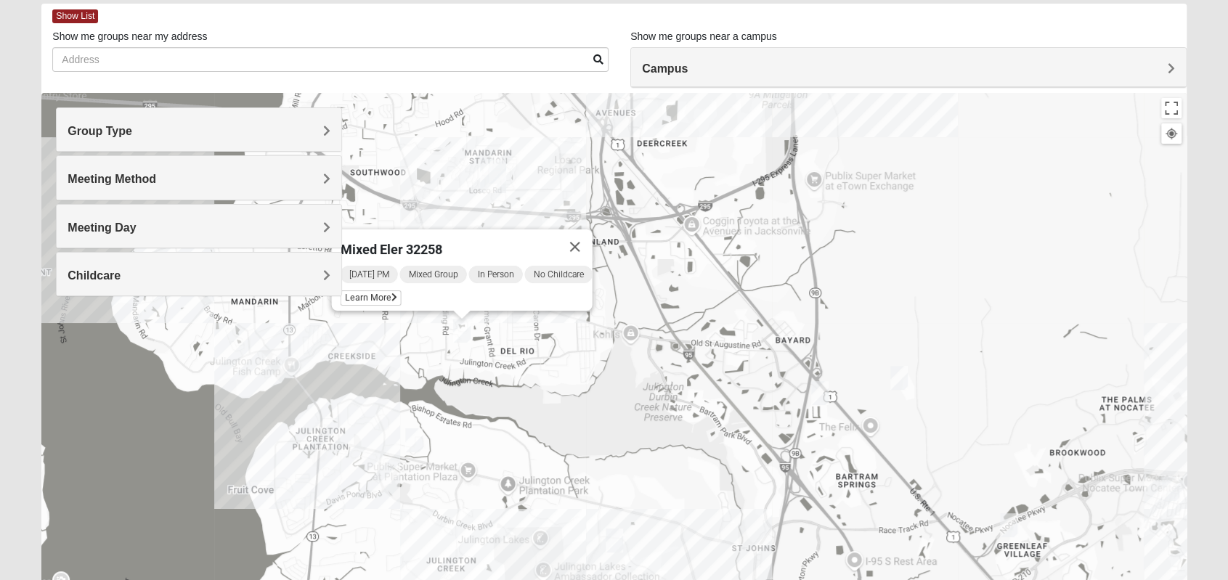
drag, startPoint x: 515, startPoint y: 314, endPoint x: 576, endPoint y: 407, distance: 111.4
click at [576, 407] on div "Mixed Eler 32258 [DATE] PM Mixed Group In Person No Childcare Learn More" at bounding box center [613, 383] width 1144 height 581
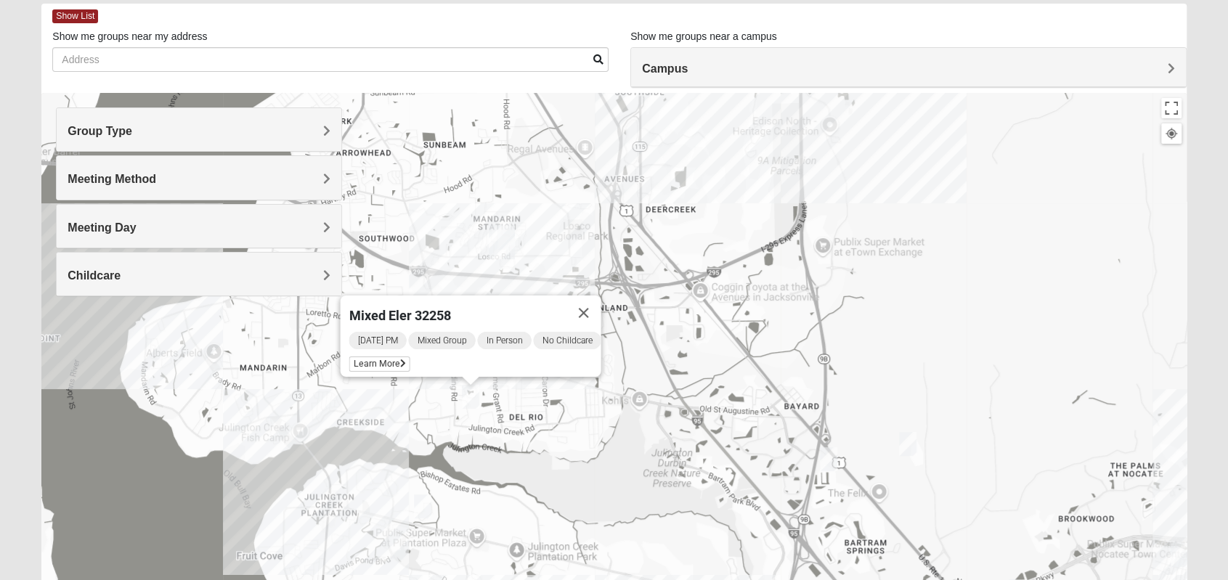
drag, startPoint x: 580, startPoint y: 428, endPoint x: 581, endPoint y: 470, distance: 42.1
click at [581, 470] on div "Mixed Eler 32258 [DATE] PM Mixed Group In Person No Childcare Learn More" at bounding box center [613, 383] width 1144 height 581
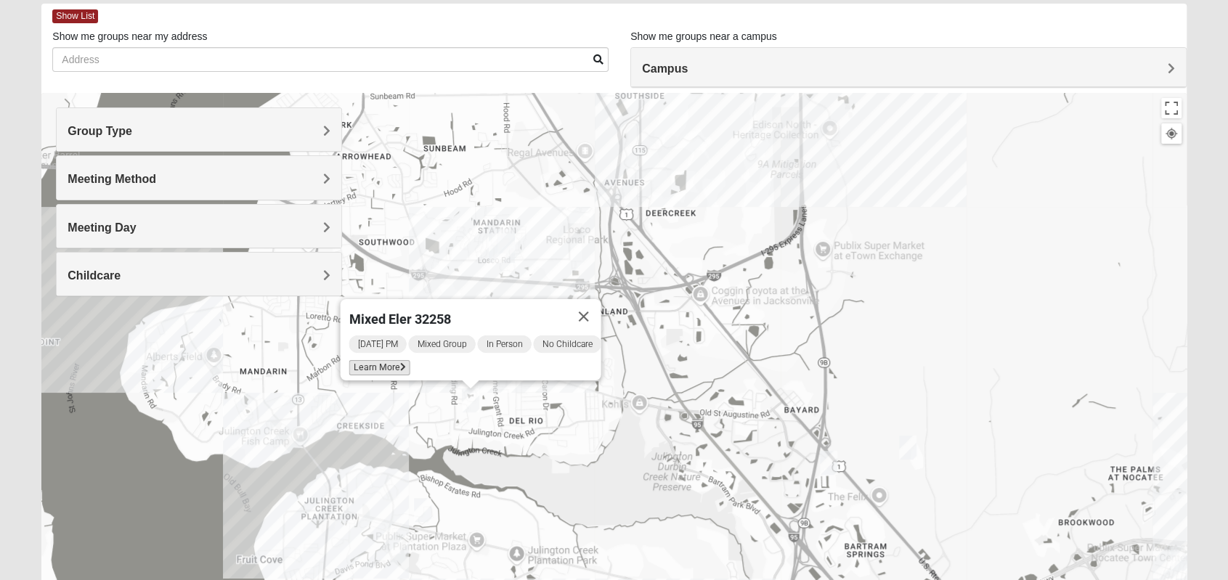
click at [362, 360] on span "Learn More" at bounding box center [378, 367] width 61 height 15
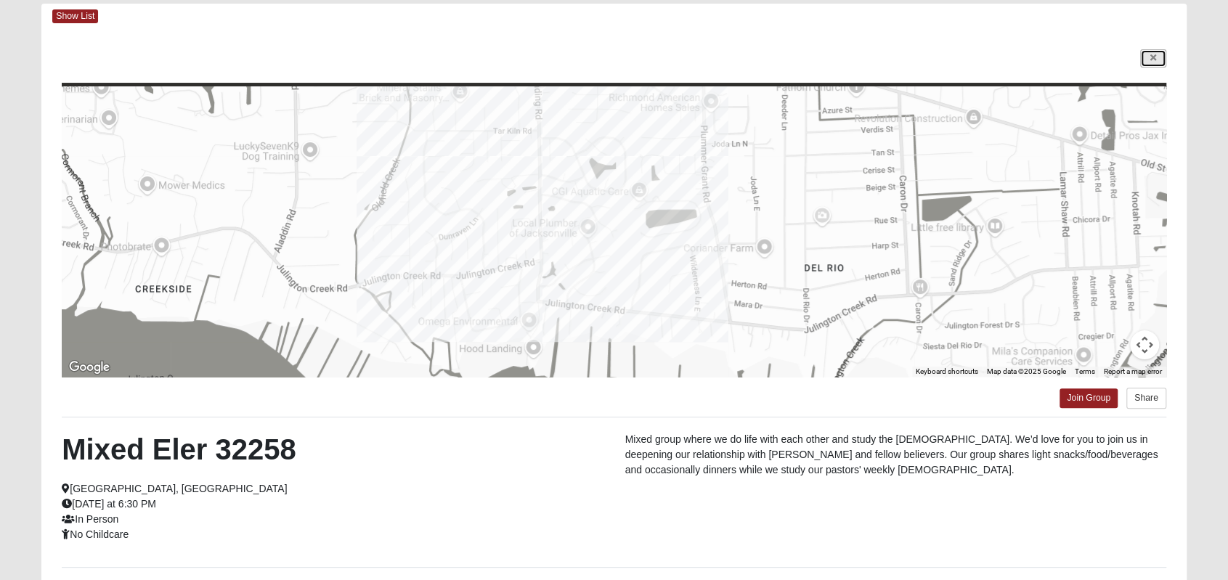
click at [1146, 62] on link at bounding box center [1153, 58] width 26 height 18
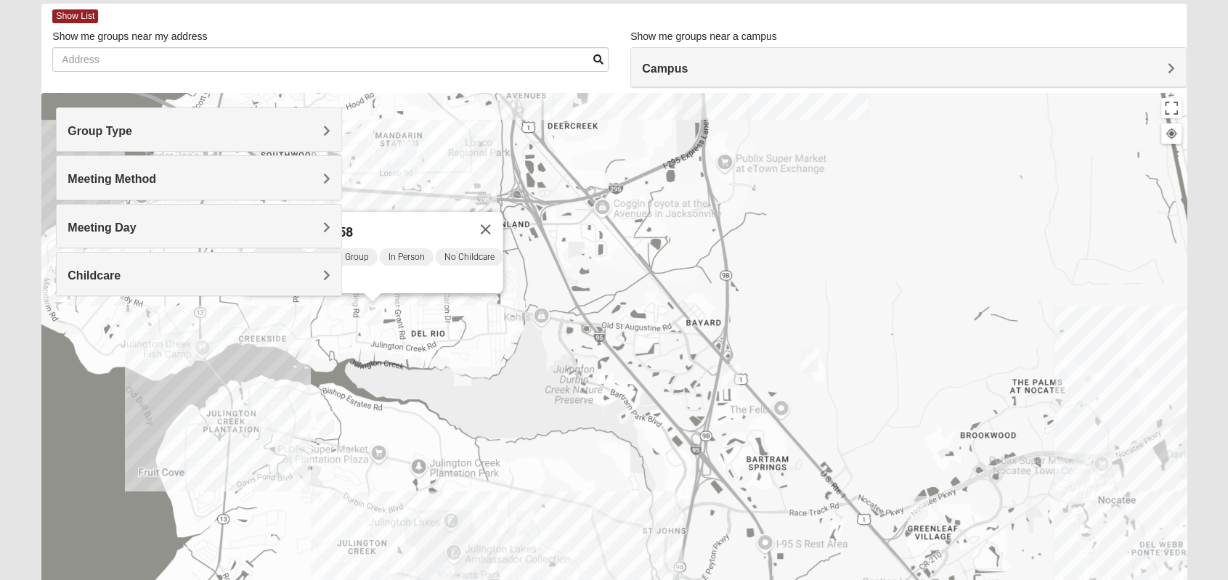
drag, startPoint x: 890, startPoint y: 285, endPoint x: 881, endPoint y: 271, distance: 16.7
click at [881, 271] on div "Mixed Eler 32258 [DATE] PM Mixed Group In Person No Childcare Learn More" at bounding box center [613, 383] width 1144 height 581
click at [498, 225] on button "Close" at bounding box center [485, 229] width 35 height 35
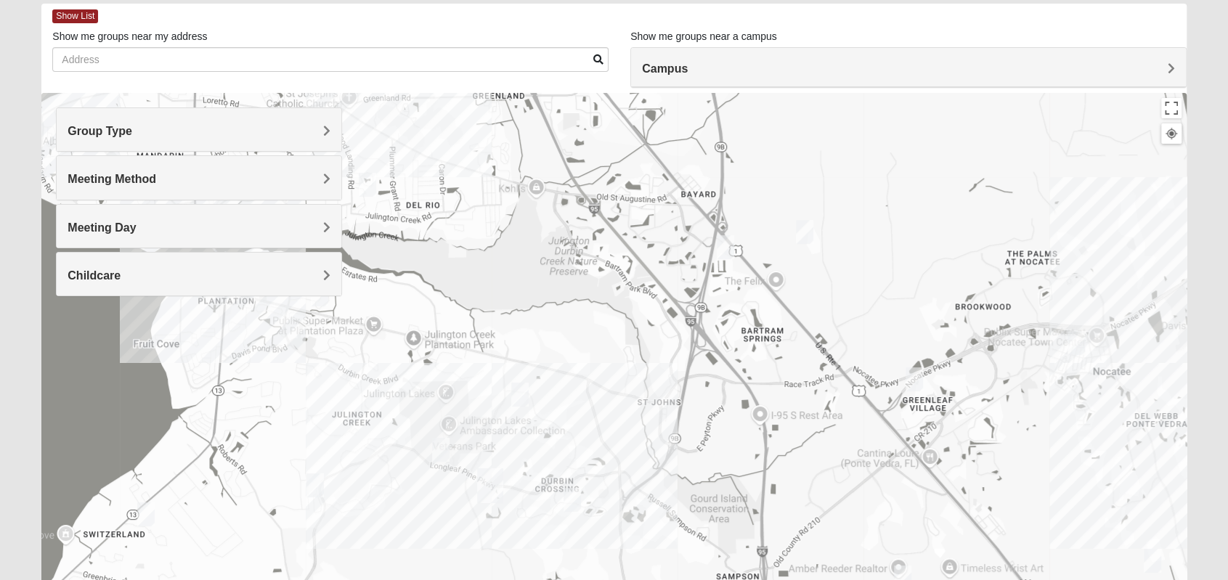
drag, startPoint x: 648, startPoint y: 311, endPoint x: 642, endPoint y: 208, distance: 103.3
click at [642, 208] on div at bounding box center [613, 383] width 1144 height 581
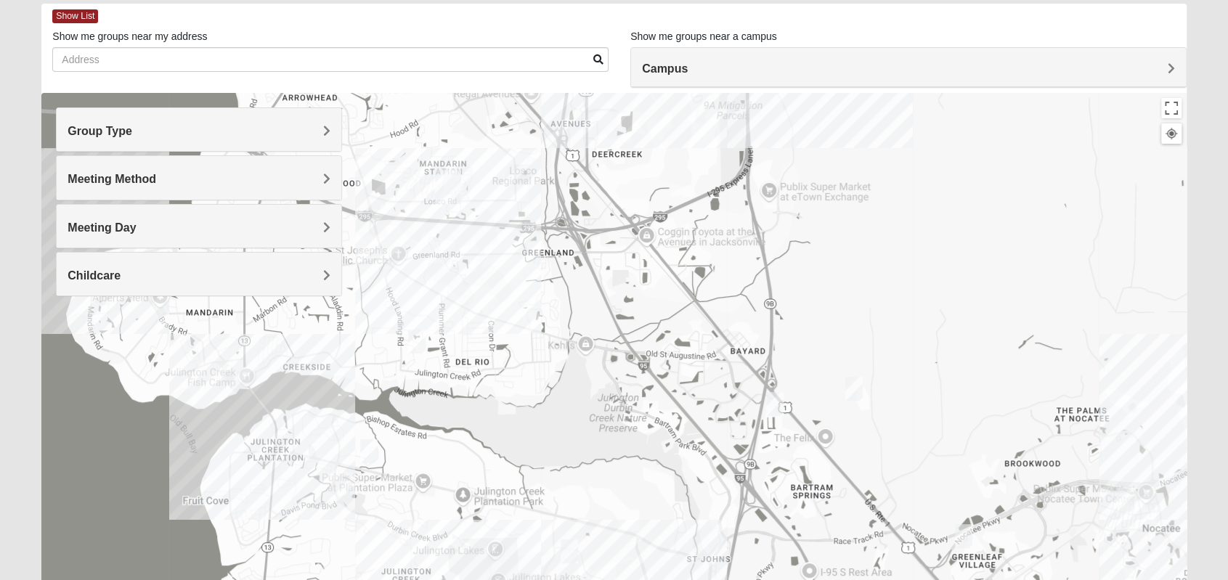
drag, startPoint x: 569, startPoint y: 221, endPoint x: 649, endPoint y: 462, distance: 253.9
click at [648, 465] on div at bounding box center [613, 383] width 1144 height 581
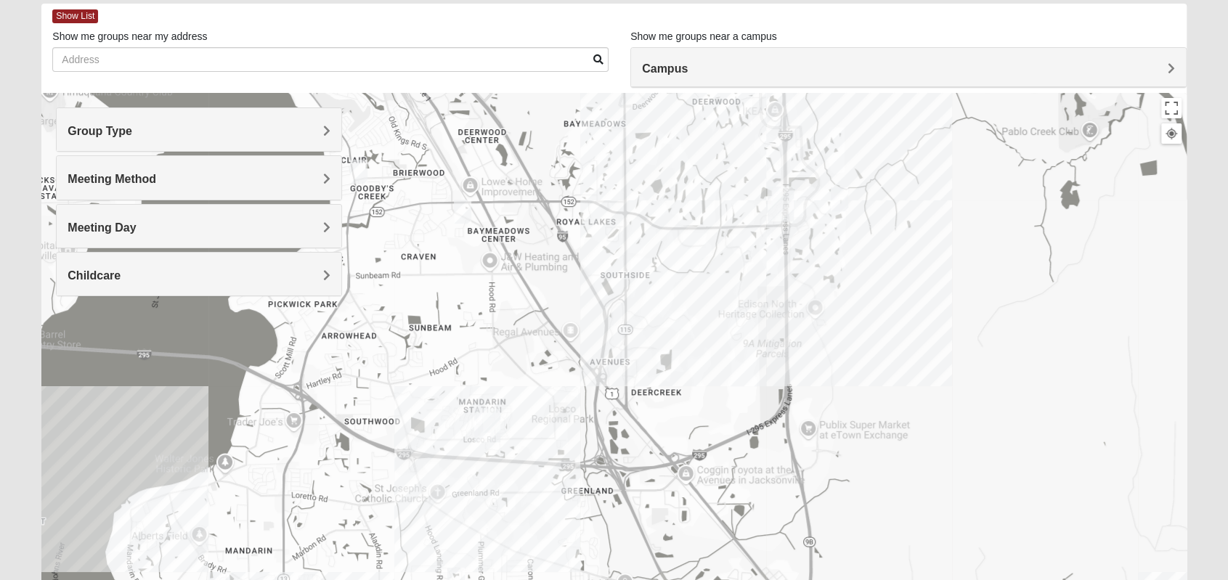
drag, startPoint x: 711, startPoint y: 319, endPoint x: 719, endPoint y: 471, distance: 152.7
click at [719, 471] on div at bounding box center [613, 383] width 1144 height 581
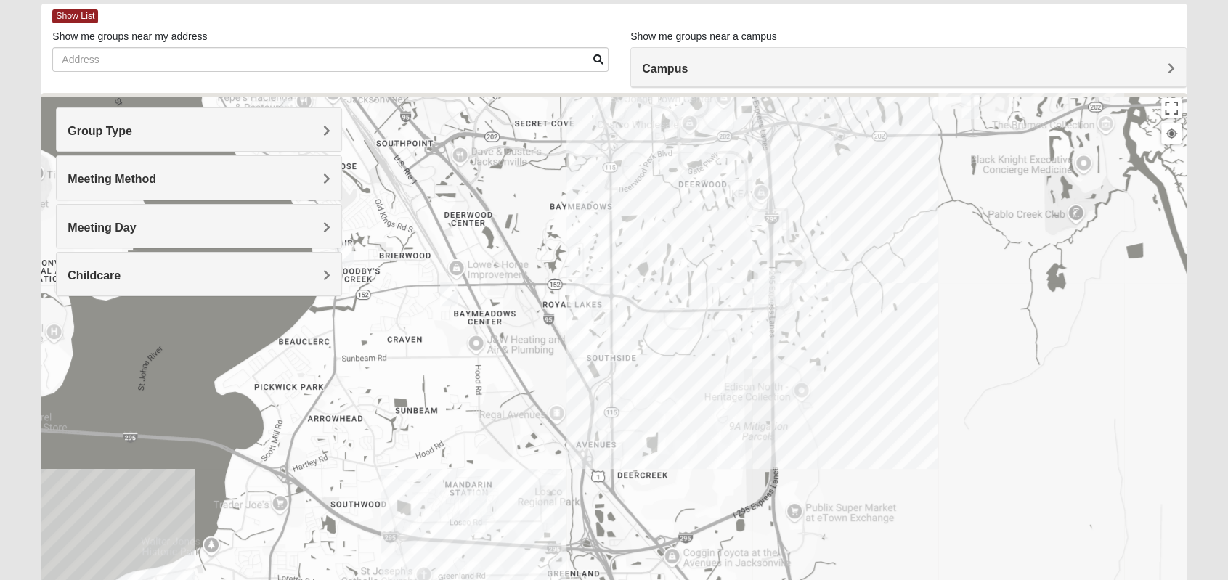
drag, startPoint x: 792, startPoint y: 316, endPoint x: 805, endPoint y: 304, distance: 17.5
click at [777, 402] on div at bounding box center [613, 383] width 1144 height 581
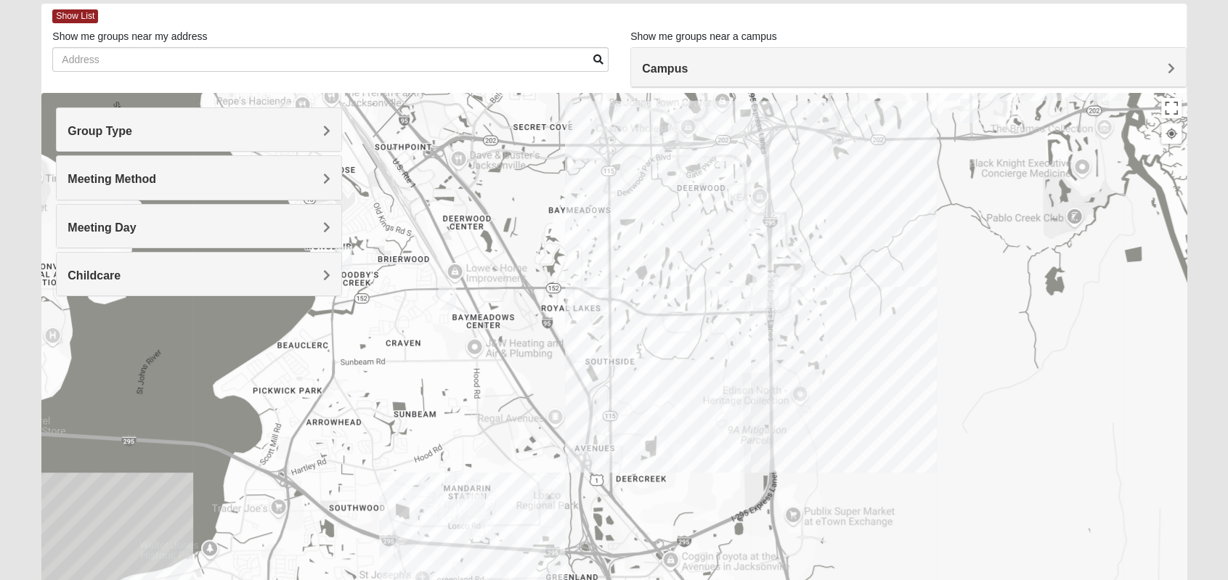
click at [825, 281] on img "Mixed Craig & Marsha Myers 32256" at bounding box center [823, 286] width 17 height 24
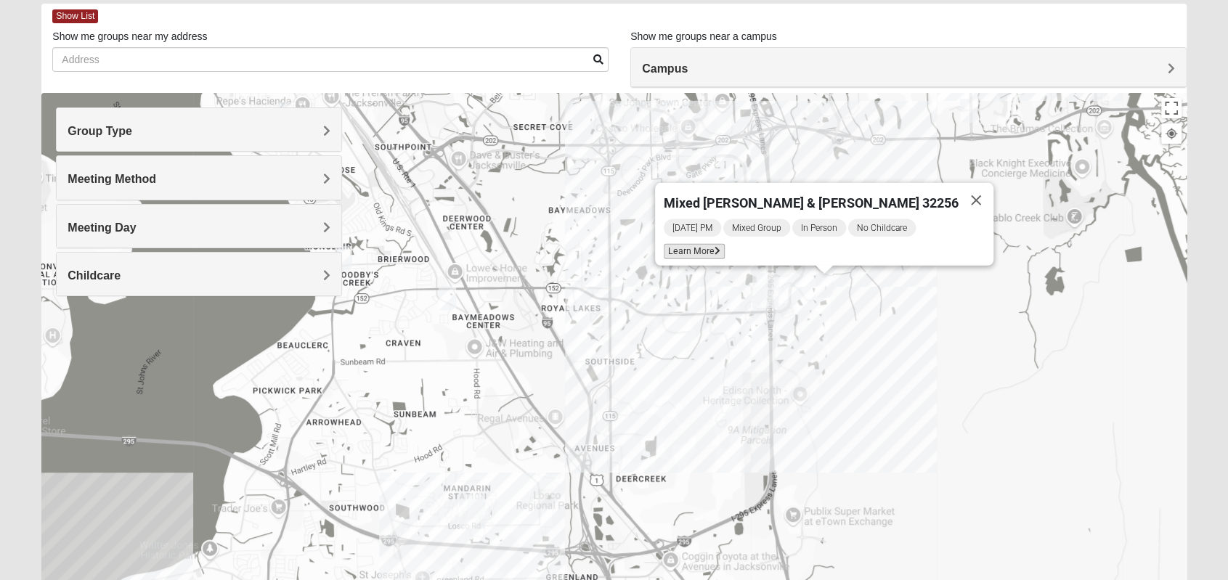
click at [725, 244] on span "Learn More" at bounding box center [694, 251] width 61 height 15
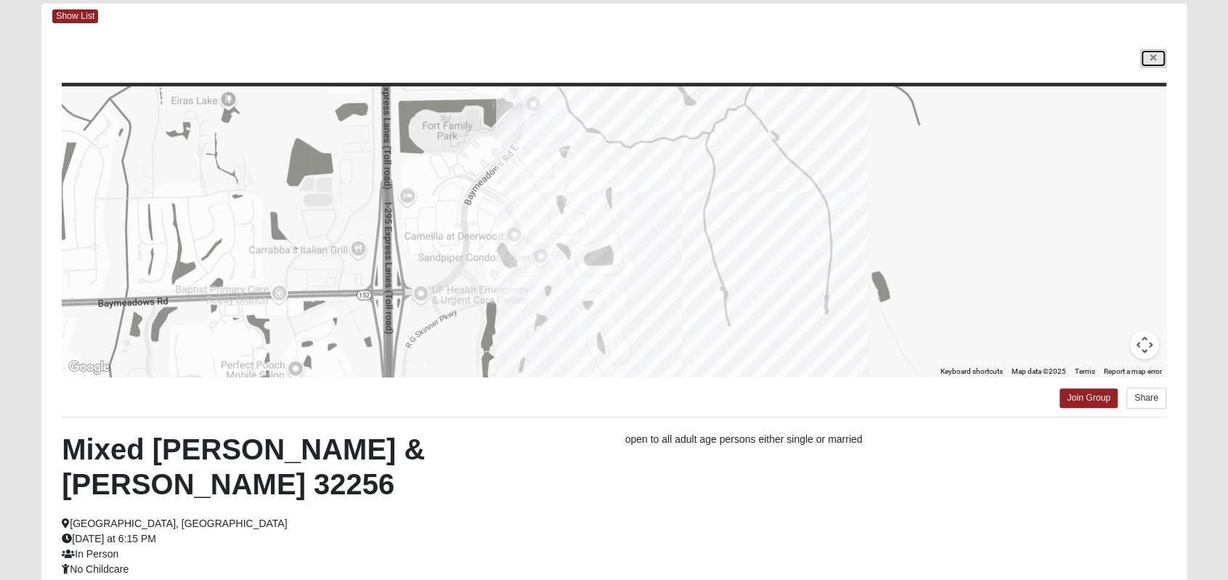
click at [1156, 61] on link at bounding box center [1153, 58] width 26 height 18
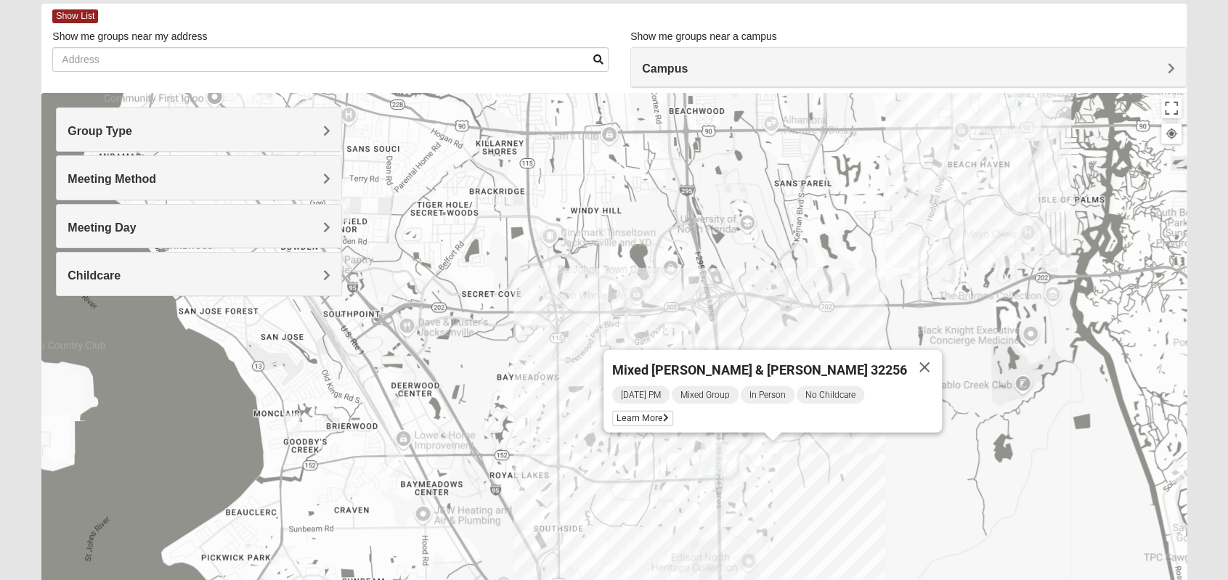
drag, startPoint x: 673, startPoint y: 277, endPoint x: 630, endPoint y: 408, distance: 138.2
click at [630, 408] on div "Mixed [PERSON_NAME] & [PERSON_NAME] 32256 [DATE] PM Mixed Group In Person No Ch…" at bounding box center [613, 383] width 1144 height 581
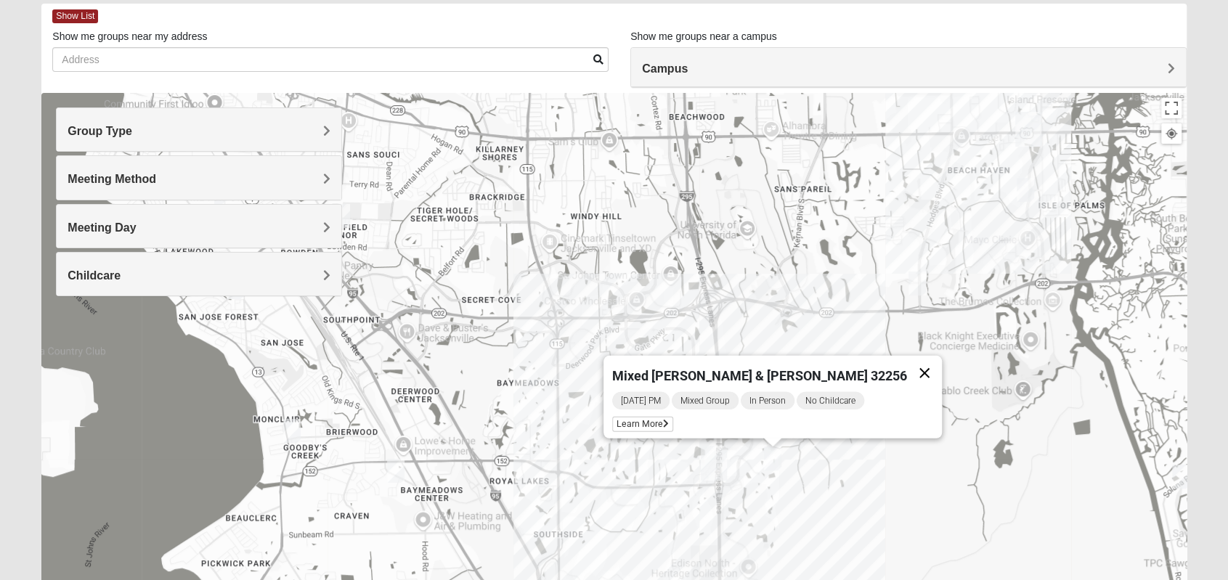
click at [907, 365] on button "Close" at bounding box center [924, 373] width 35 height 35
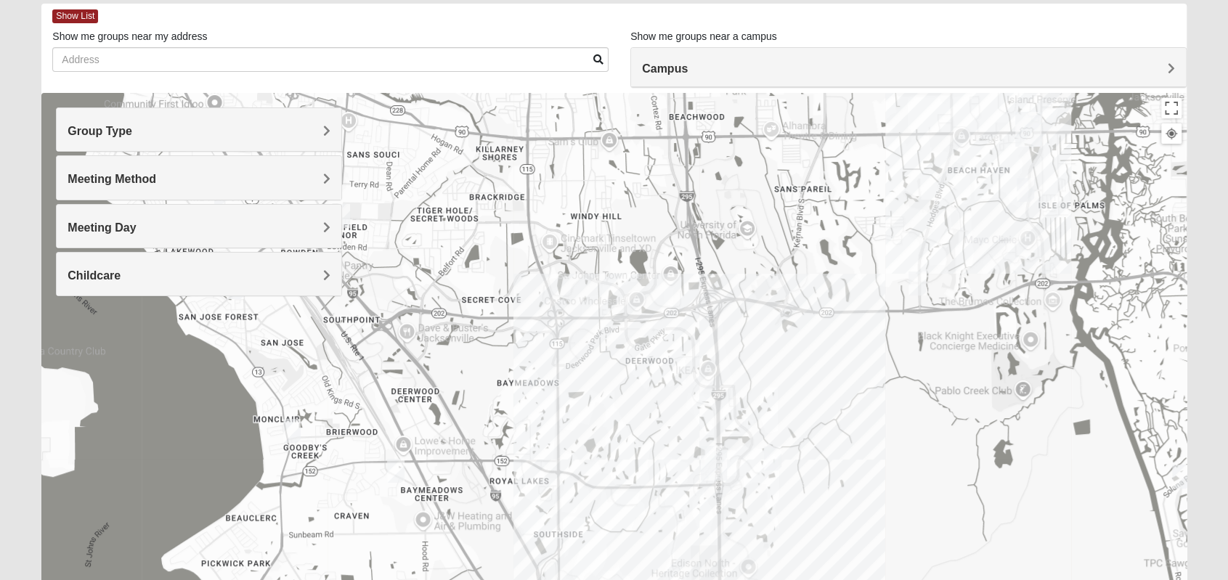
click at [915, 282] on img "Mixed Robertson 32224" at bounding box center [916, 284] width 17 height 24
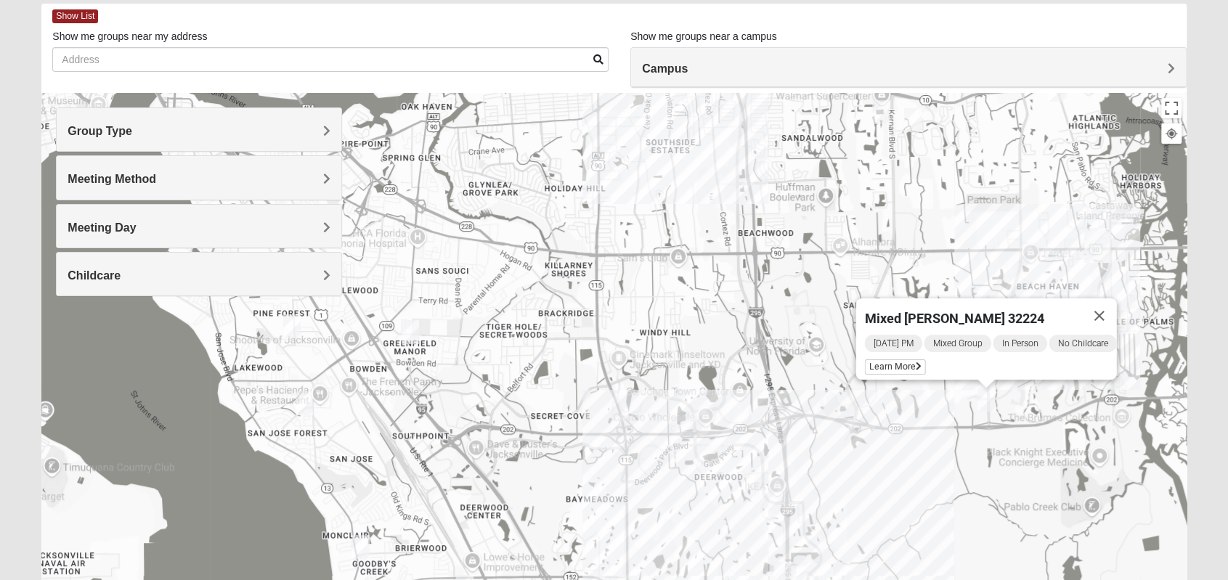
drag, startPoint x: 708, startPoint y: 332, endPoint x: 778, endPoint y: 452, distance: 139.0
click at [778, 452] on div "Mixed [PERSON_NAME] 32224 [DATE] PM Mixed Group In Person No Childcare Learn Mo…" at bounding box center [613, 383] width 1144 height 581
click at [409, 332] on img "Mixed Hunt 32216" at bounding box center [410, 333] width 17 height 24
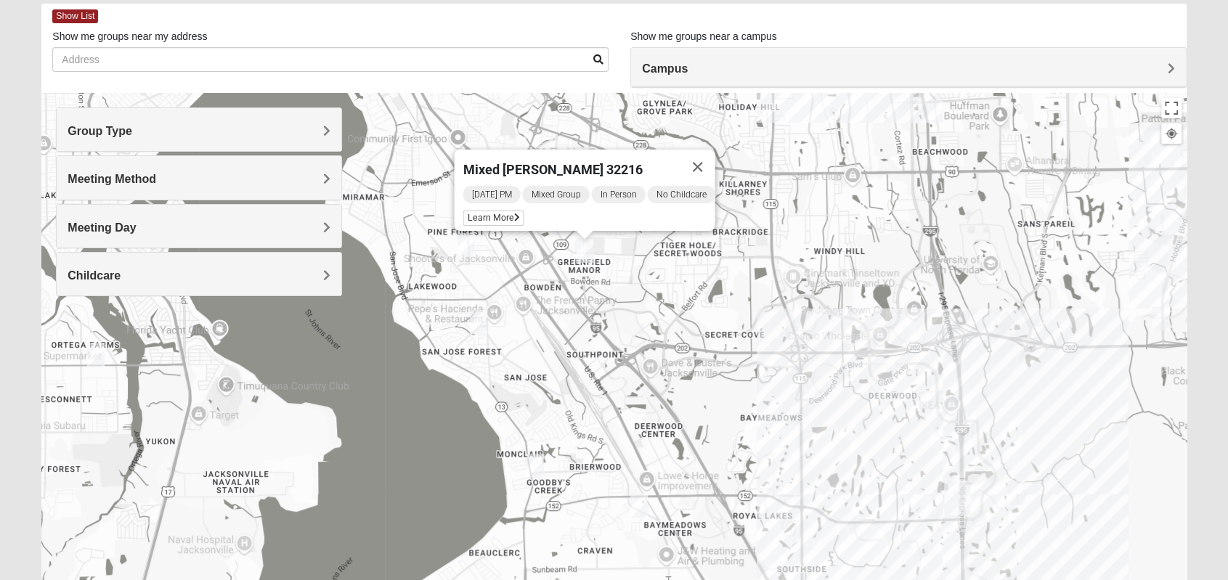
drag, startPoint x: 579, startPoint y: 441, endPoint x: 682, endPoint y: 330, distance: 151.0
click at [682, 330] on div "Mixed [PERSON_NAME] 32216 [DATE] PM Mixed Group In Person No Childcare Learn Mo…" at bounding box center [613, 383] width 1144 height 581
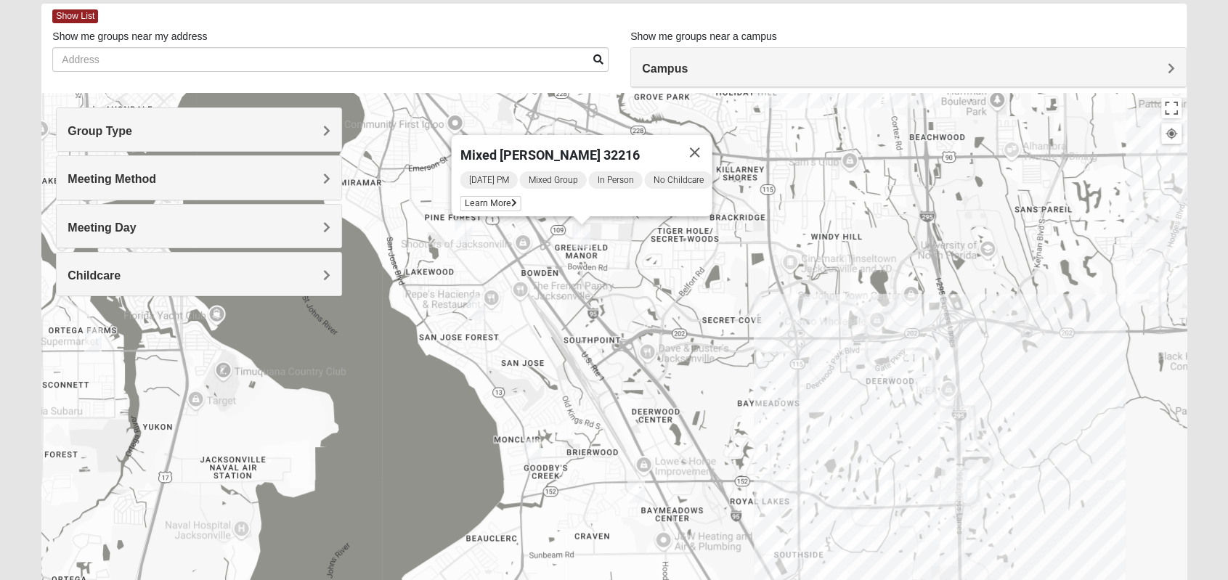
click at [468, 300] on img "Mixed Mann 32217" at bounding box center [475, 307] width 17 height 24
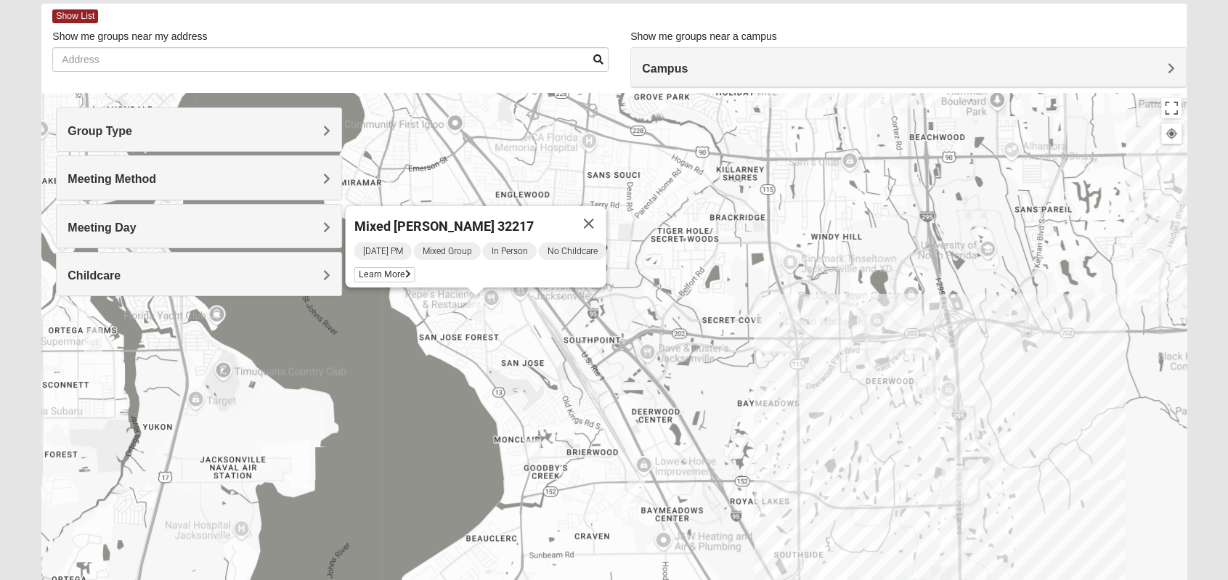
drag, startPoint x: 600, startPoint y: 213, endPoint x: 505, endPoint y: 217, distance: 94.5
click at [597, 213] on button "Close" at bounding box center [588, 223] width 35 height 35
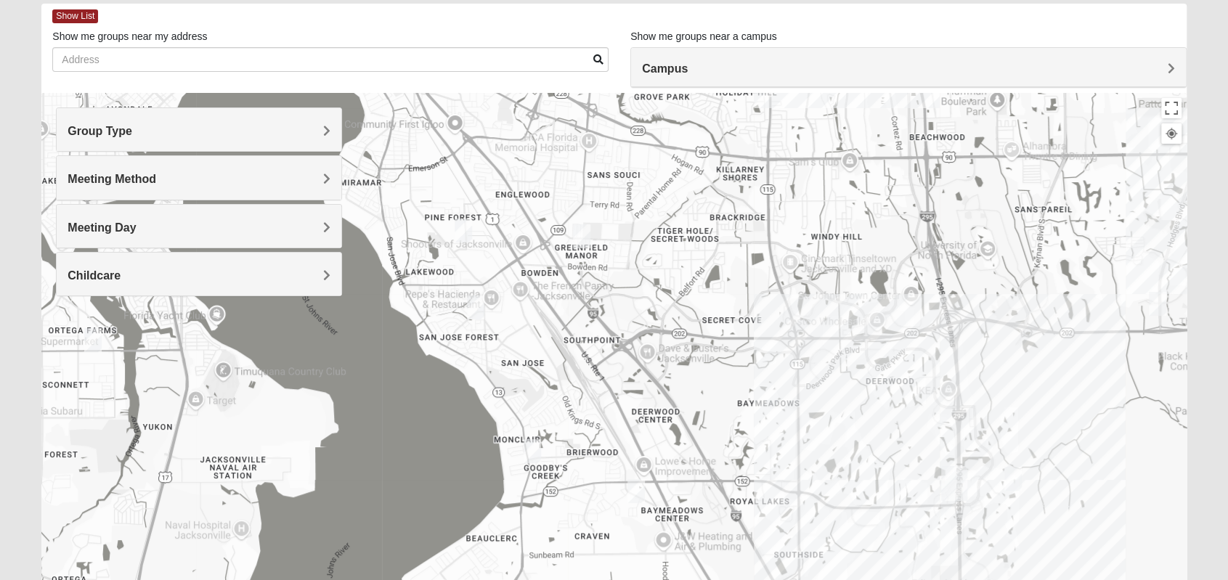
click at [457, 226] on img "Mixed Brown 32207" at bounding box center [462, 231] width 17 height 24
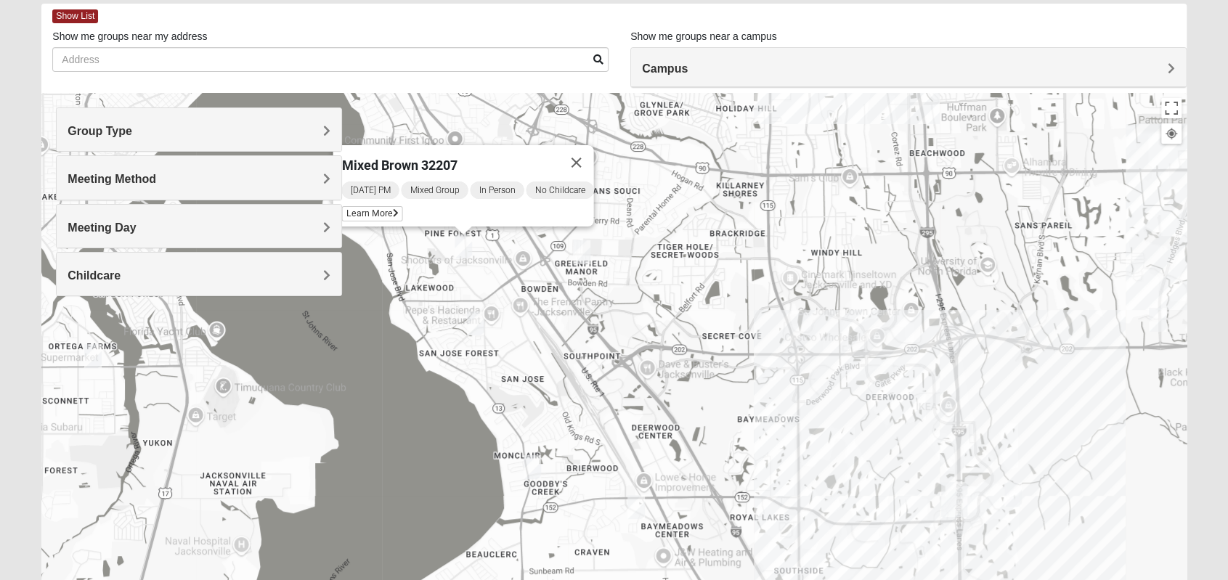
click at [534, 465] on img "Mixed Roulette 32217" at bounding box center [531, 467] width 17 height 24
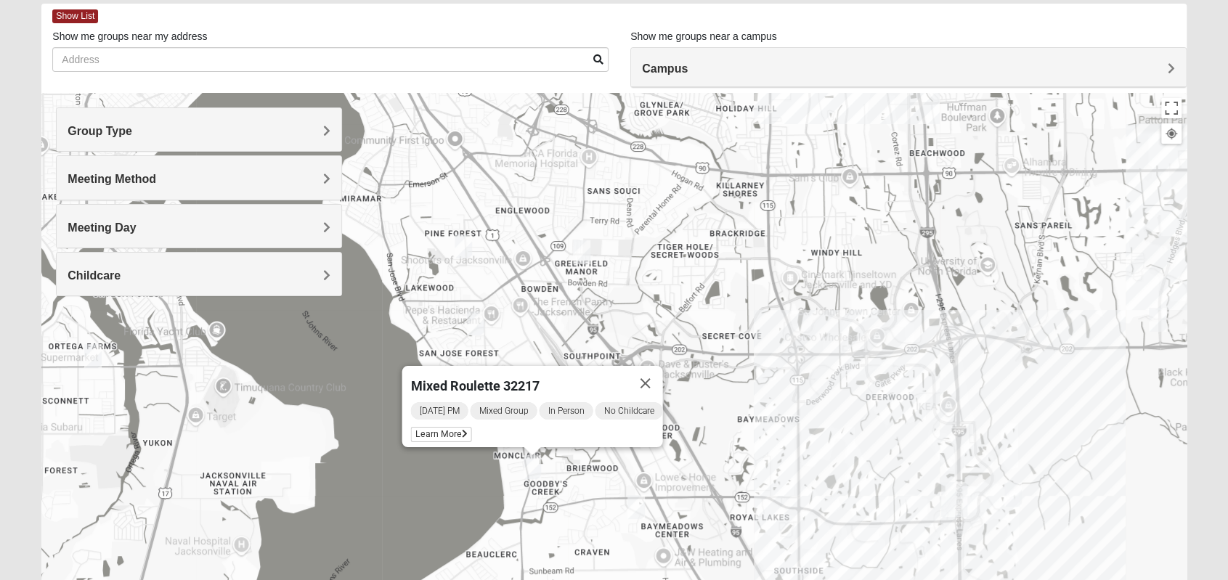
click at [635, 513] on img "Mixed Mincheva 32257" at bounding box center [635, 507] width 17 height 24
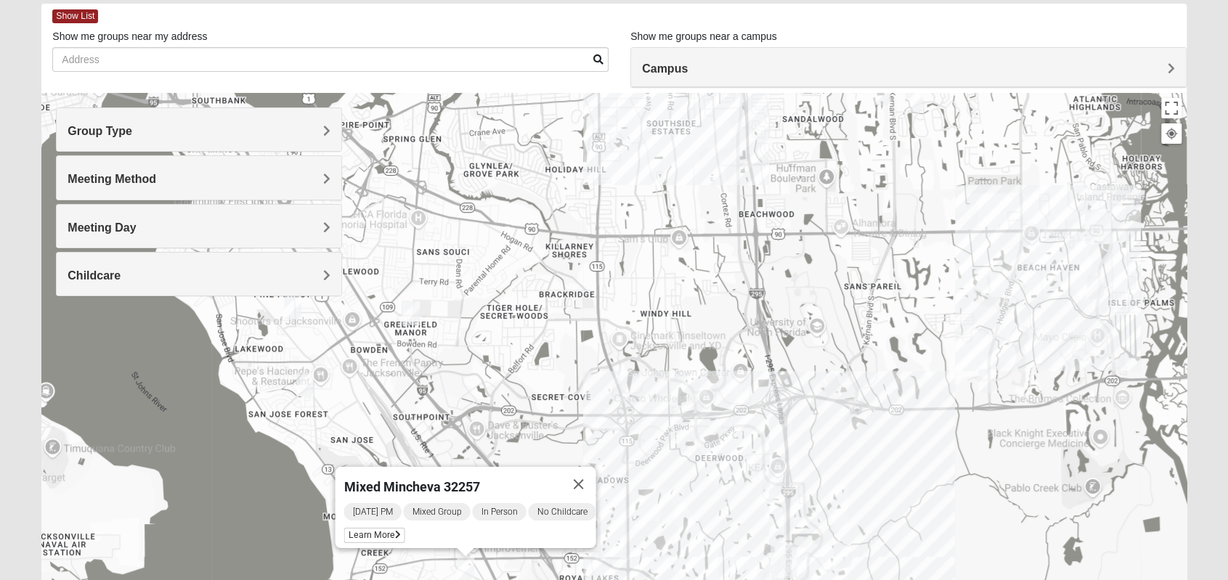
drag, startPoint x: 947, startPoint y: 329, endPoint x: 747, endPoint y: 415, distance: 217.5
click at [747, 415] on div "Mixed Mincheva 32257 [DATE] PM Mixed Group In Person No Childcare Learn More" at bounding box center [613, 383] width 1144 height 581
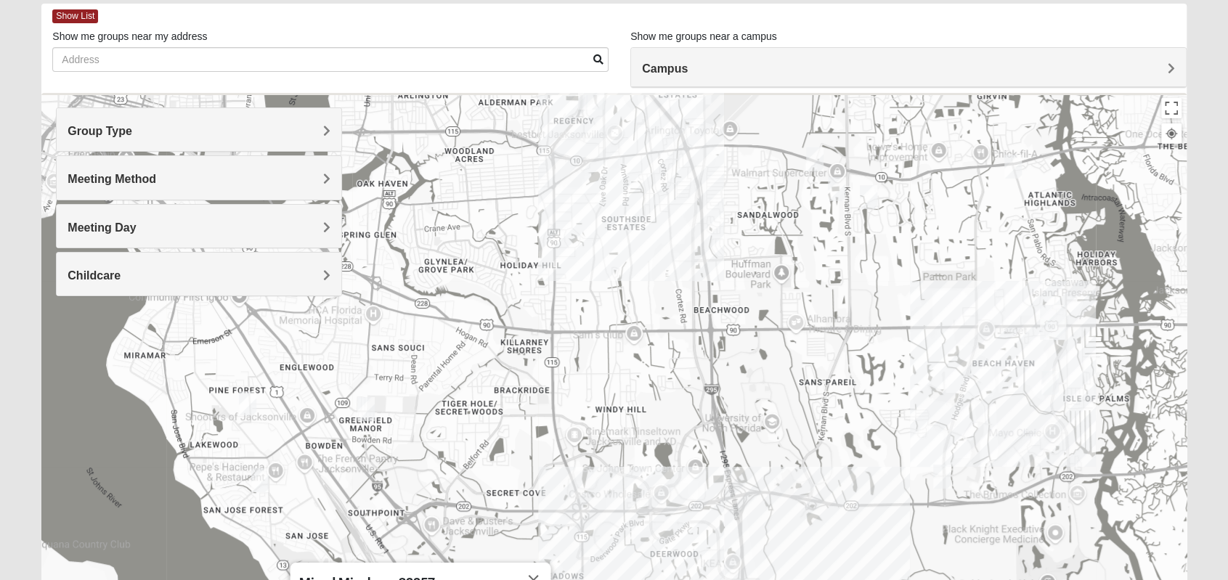
drag, startPoint x: 868, startPoint y: 248, endPoint x: 857, endPoint y: 326, distance: 79.2
click at [849, 337] on div "Mixed Mincheva 32257 [DATE] PM Mixed Group In Person No Childcare Learn More" at bounding box center [613, 383] width 1144 height 581
click at [868, 200] on img "Mixed Cross 32246" at bounding box center [868, 198] width 17 height 24
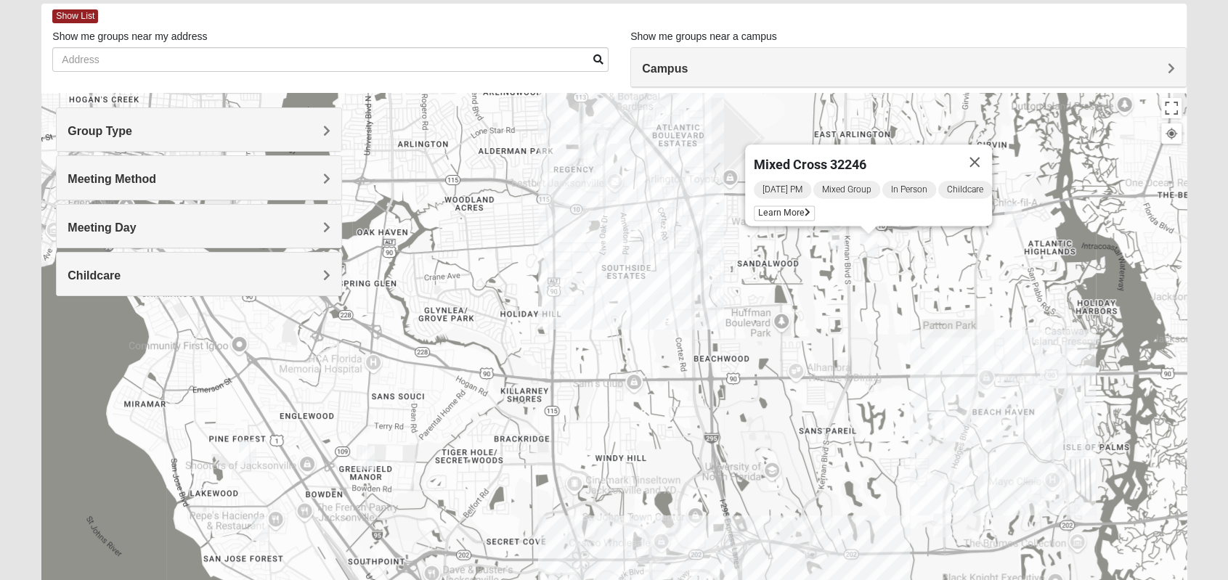
click at [838, 236] on img "Mixed Maytum 32224" at bounding box center [836, 238] width 17 height 24
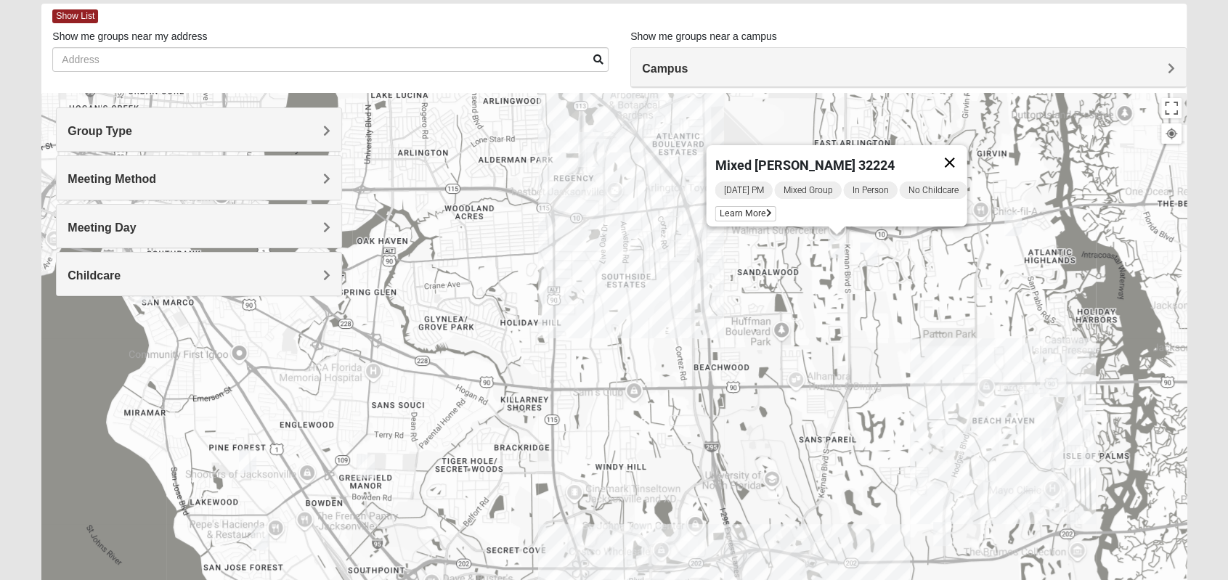
drag, startPoint x: 964, startPoint y: 156, endPoint x: 886, endPoint y: 188, distance: 84.7
click at [963, 156] on button "Close" at bounding box center [948, 162] width 35 height 35
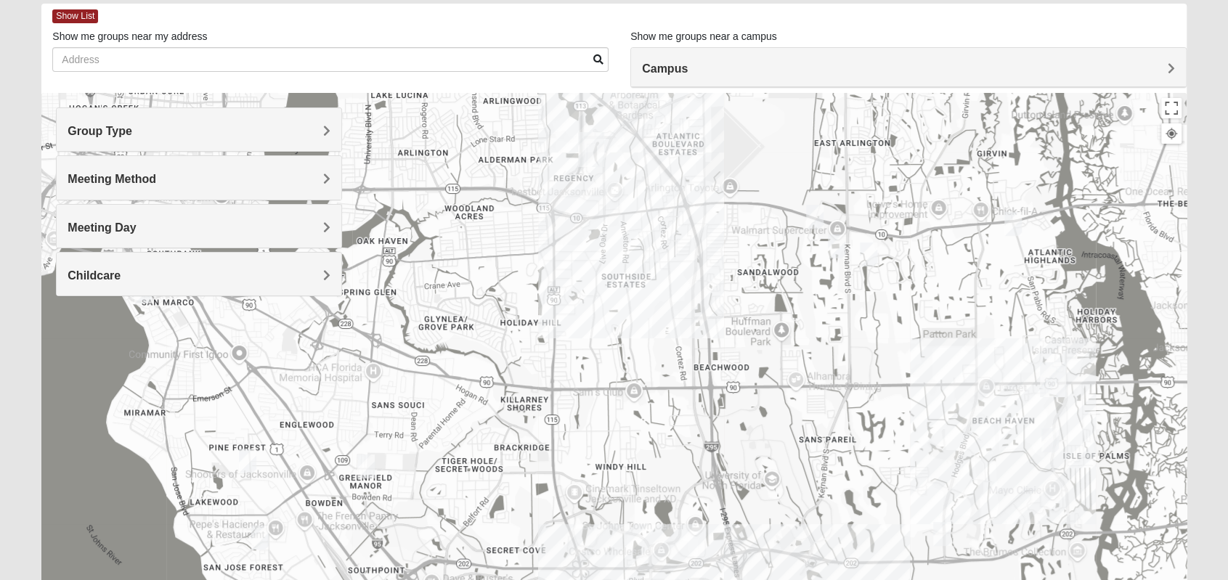
click at [813, 219] on img "Mixed Bell-Higgins 32246" at bounding box center [814, 217] width 17 height 24
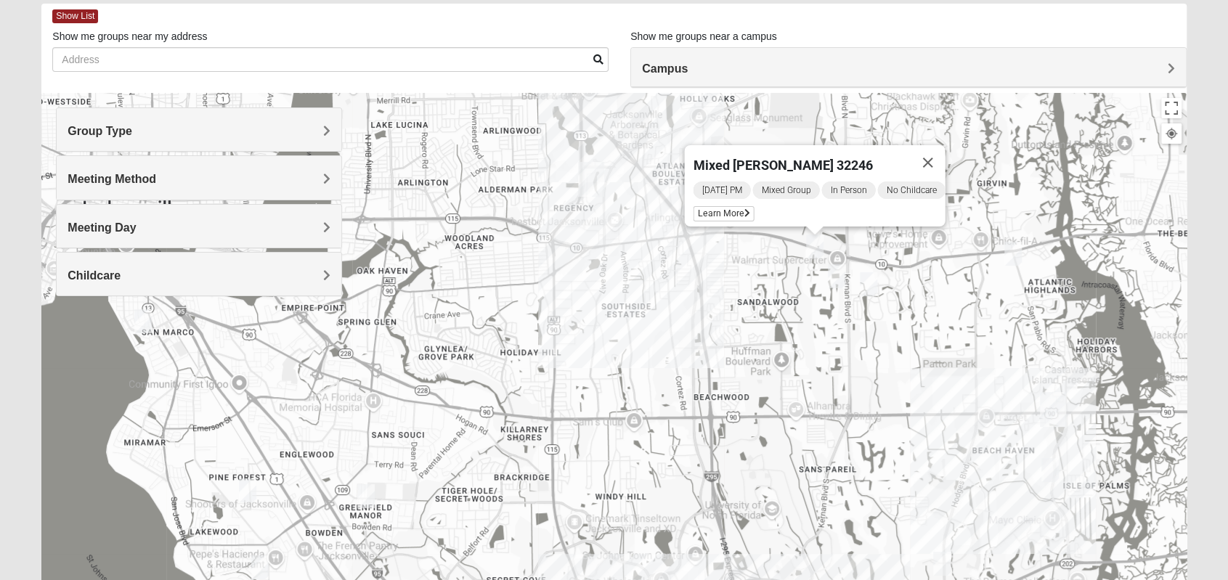
click at [1013, 258] on img "Mixed Luehring 32224" at bounding box center [1012, 254] width 17 height 24
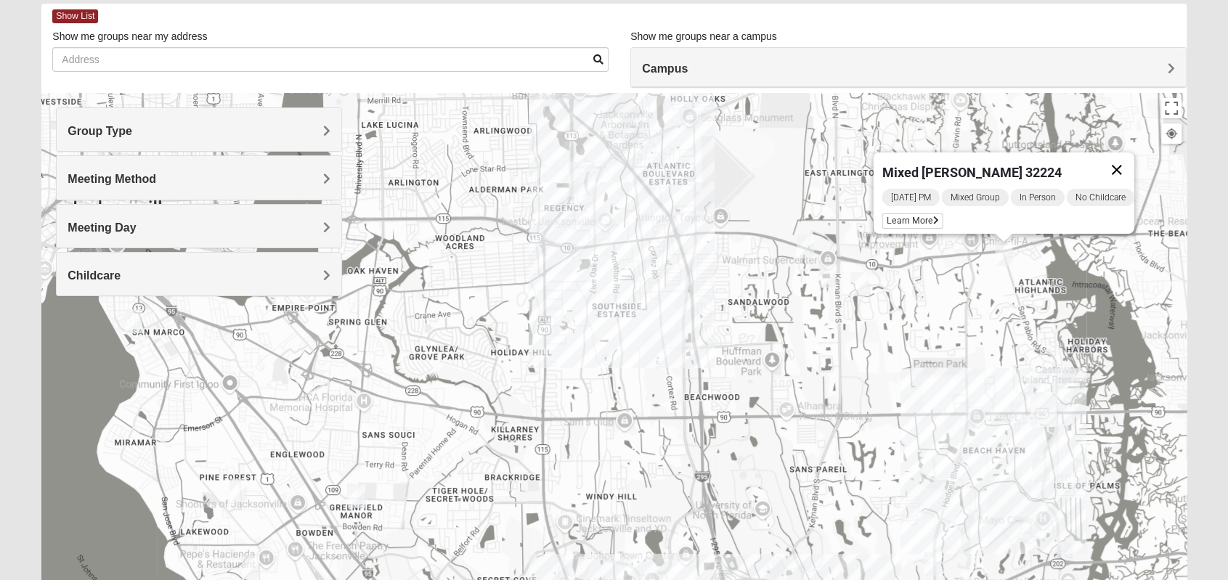
click at [1117, 163] on button "Close" at bounding box center [1115, 169] width 35 height 35
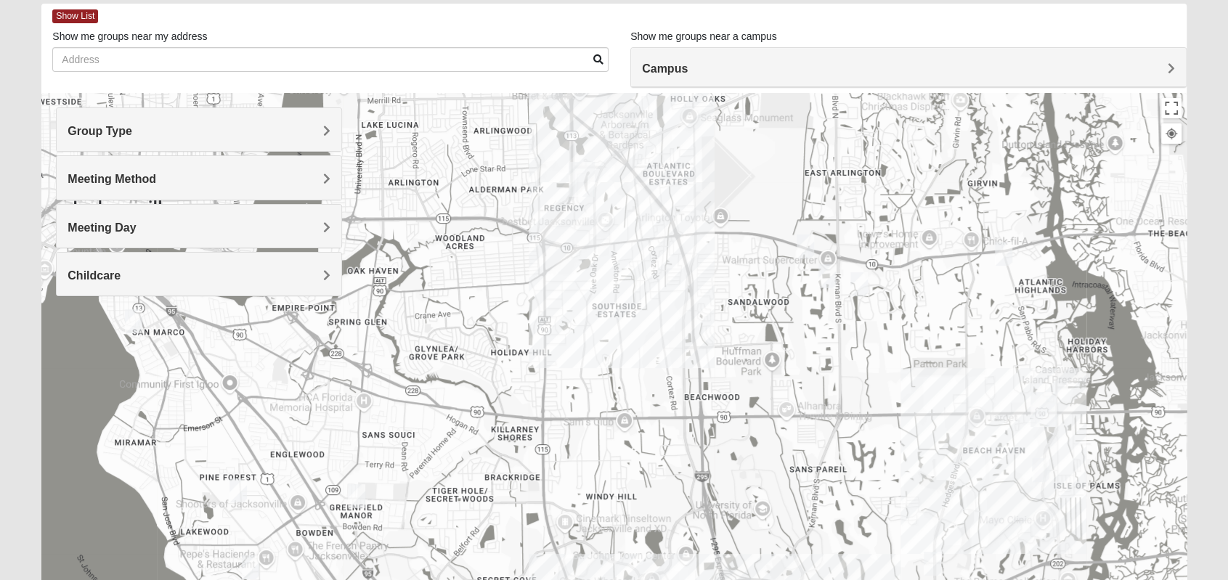
click at [1047, 468] on img "Mixed Irish 32224" at bounding box center [1040, 470] width 17 height 24
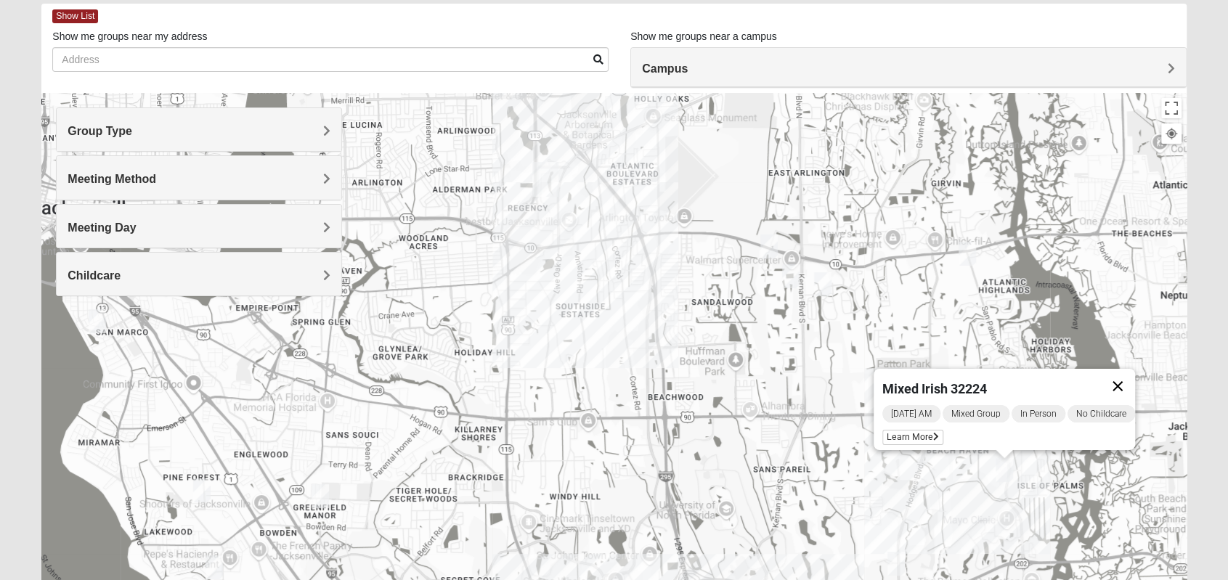
drag, startPoint x: 1127, startPoint y: 375, endPoint x: 1052, endPoint y: 377, distance: 74.8
click at [1126, 375] on button "Close" at bounding box center [1117, 386] width 35 height 35
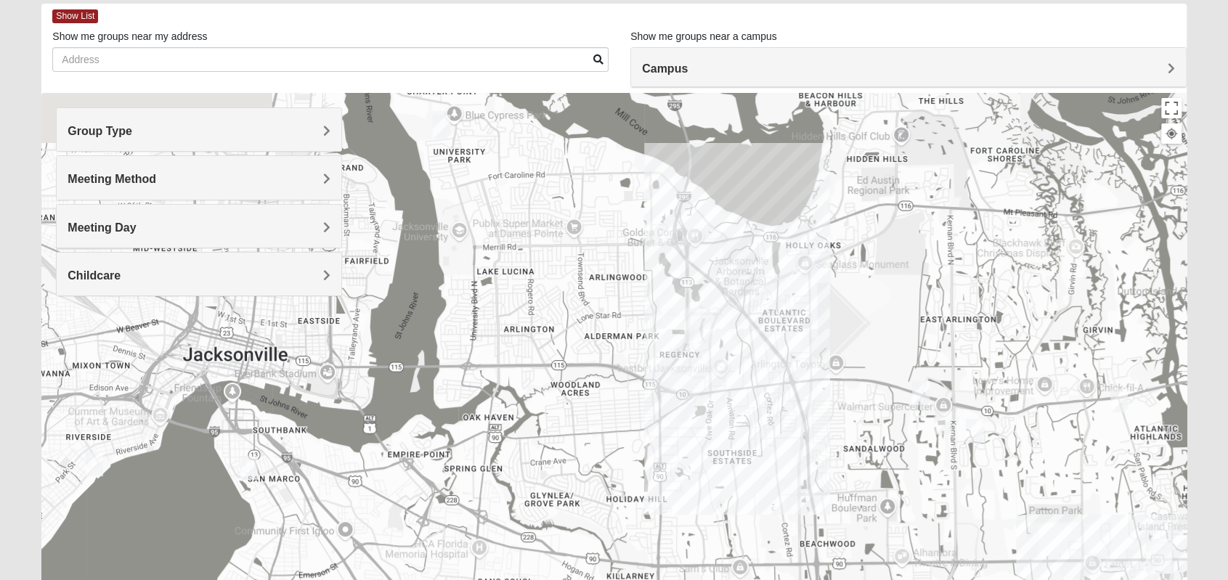
drag, startPoint x: 767, startPoint y: 382, endPoint x: 921, endPoint y: 529, distance: 213.6
click at [921, 529] on div at bounding box center [613, 383] width 1144 height 581
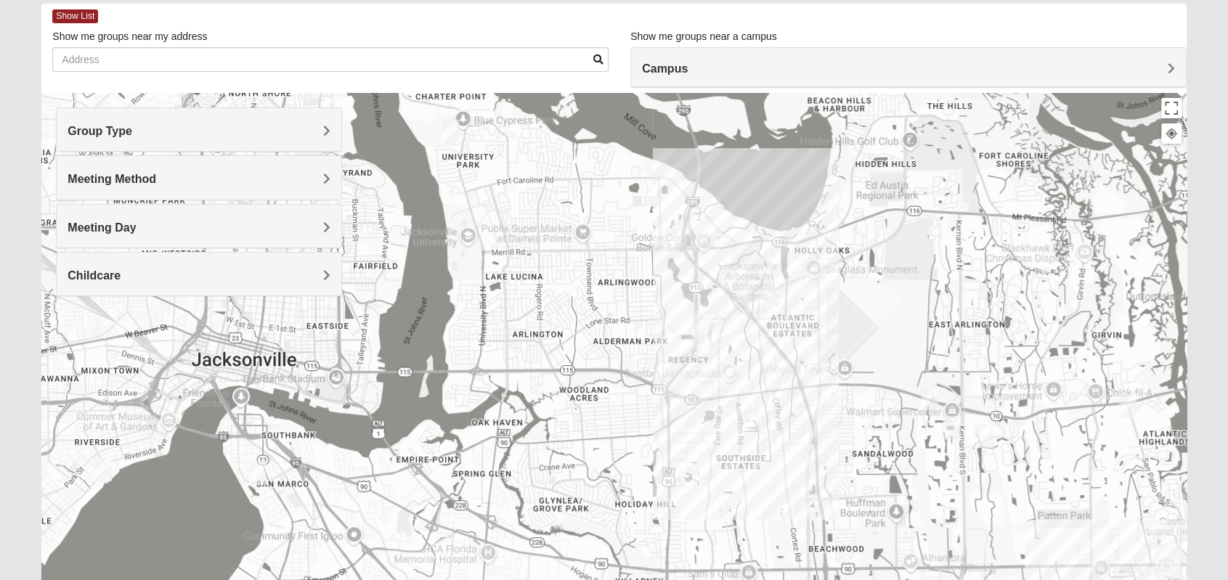
click at [449, 131] on img "Mixed Walker 32277" at bounding box center [449, 132] width 17 height 24
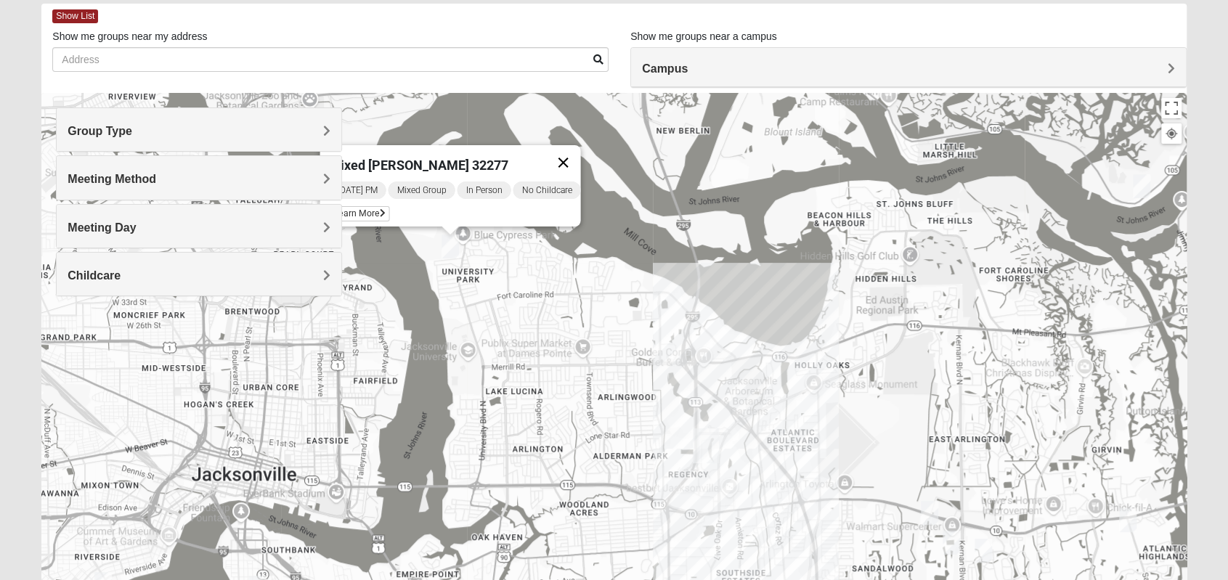
click at [579, 155] on button "Close" at bounding box center [562, 162] width 35 height 35
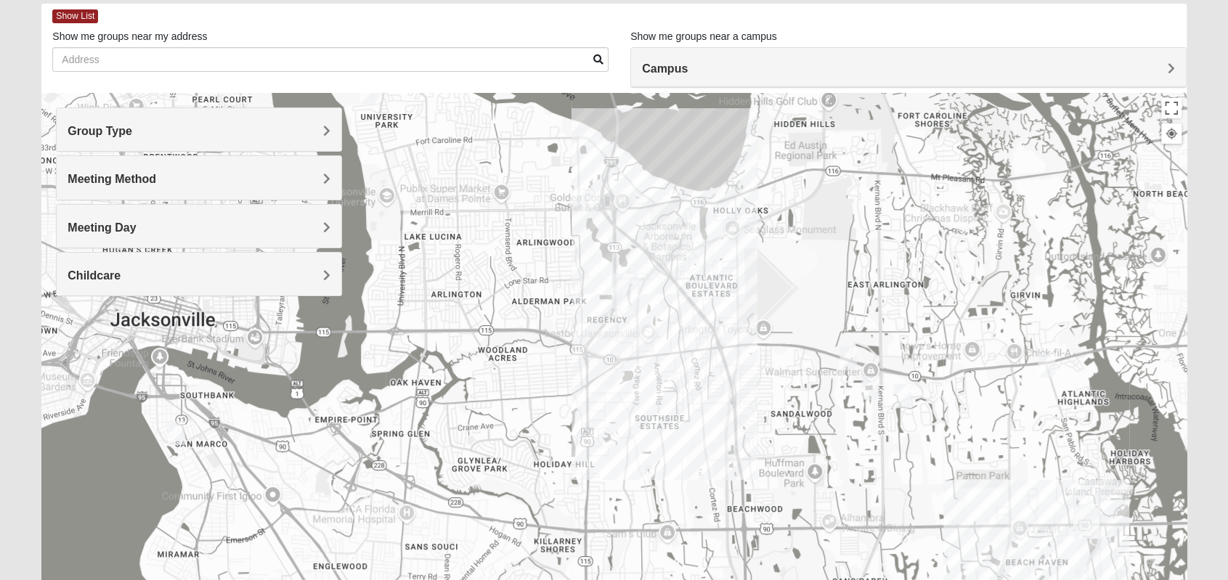
drag, startPoint x: 762, startPoint y: 367, endPoint x: 714, endPoint y: 267, distance: 110.7
click at [714, 273] on div at bounding box center [613, 383] width 1144 height 581
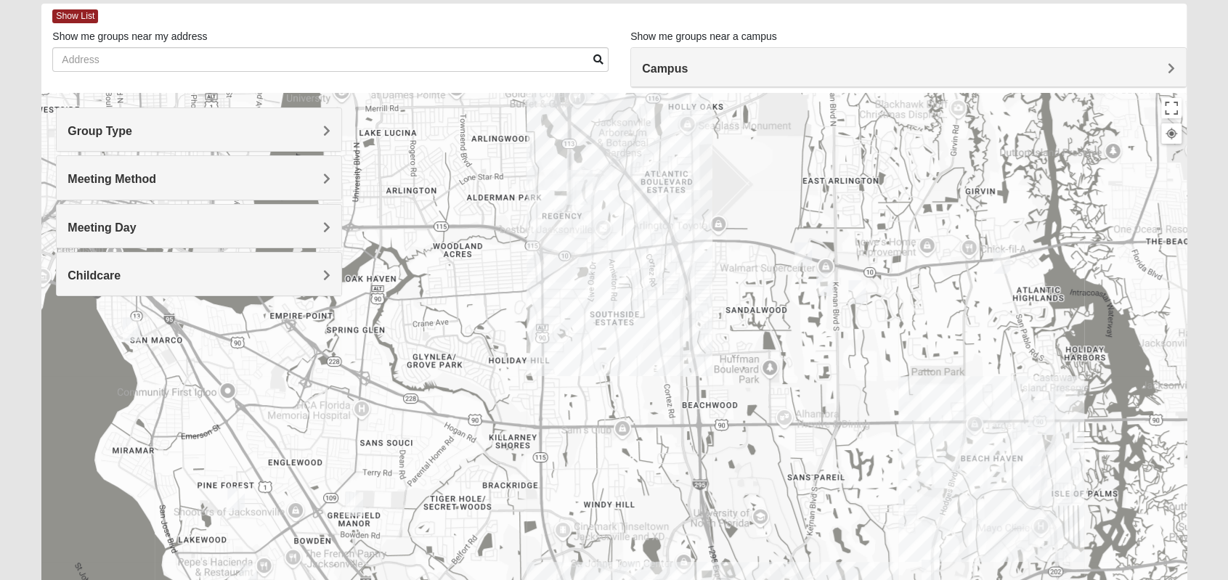
drag, startPoint x: 754, startPoint y: 395, endPoint x: 672, endPoint y: 232, distance: 182.8
click at [671, 242] on div at bounding box center [613, 383] width 1144 height 581
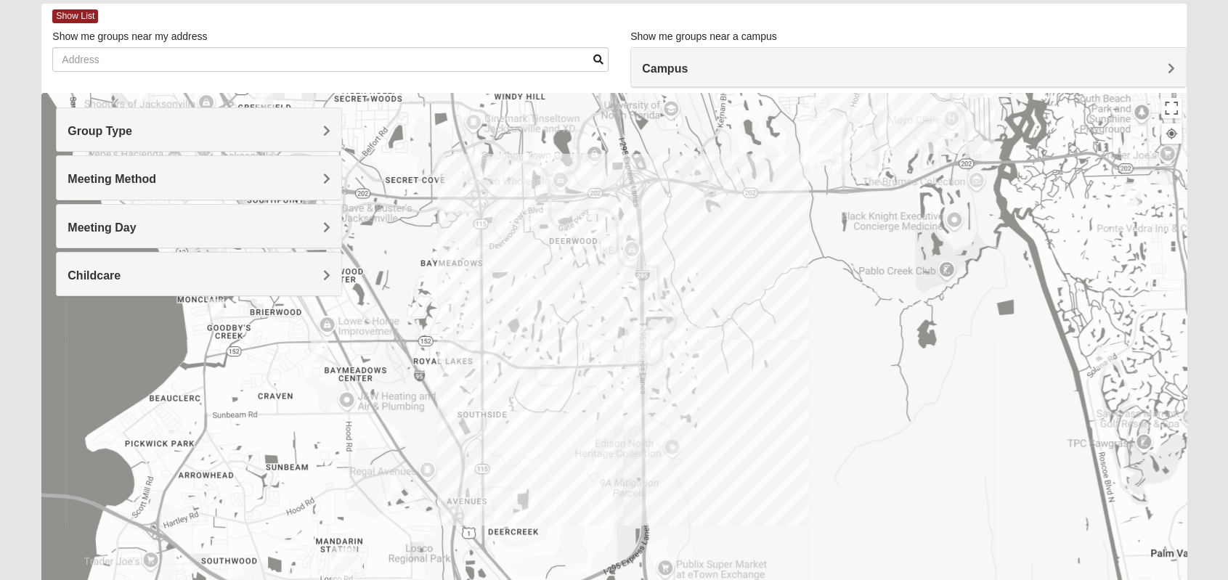
drag, startPoint x: 729, startPoint y: 414, endPoint x: 801, endPoint y: 220, distance: 207.0
click at [800, 226] on div at bounding box center [613, 383] width 1144 height 581
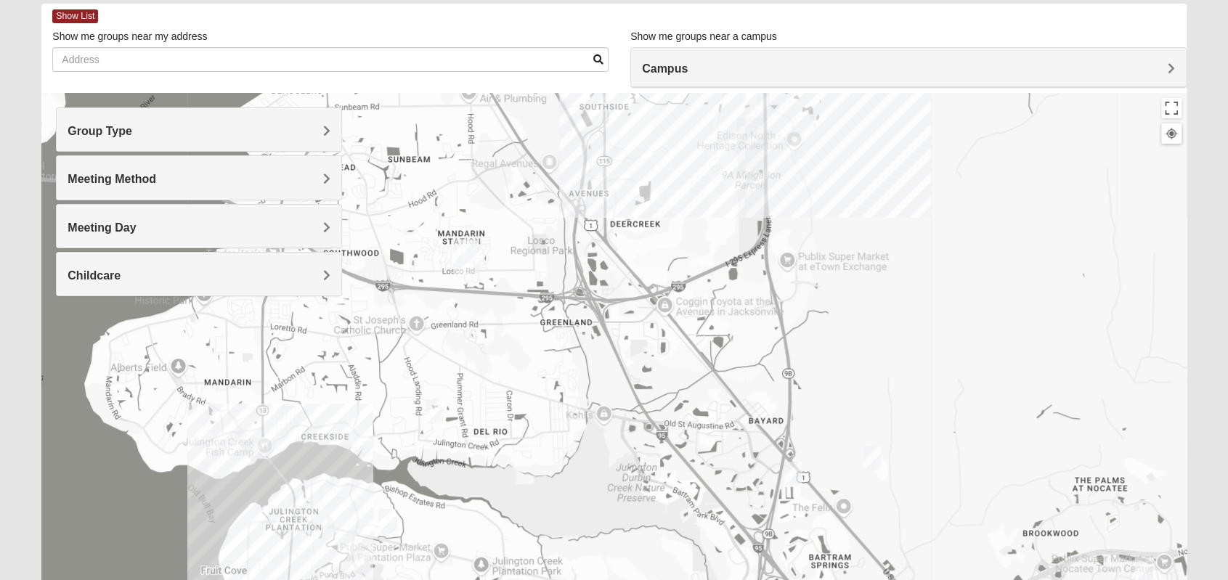
drag, startPoint x: 786, startPoint y: 412, endPoint x: 857, endPoint y: 263, distance: 165.3
click at [857, 263] on div at bounding box center [613, 383] width 1144 height 581
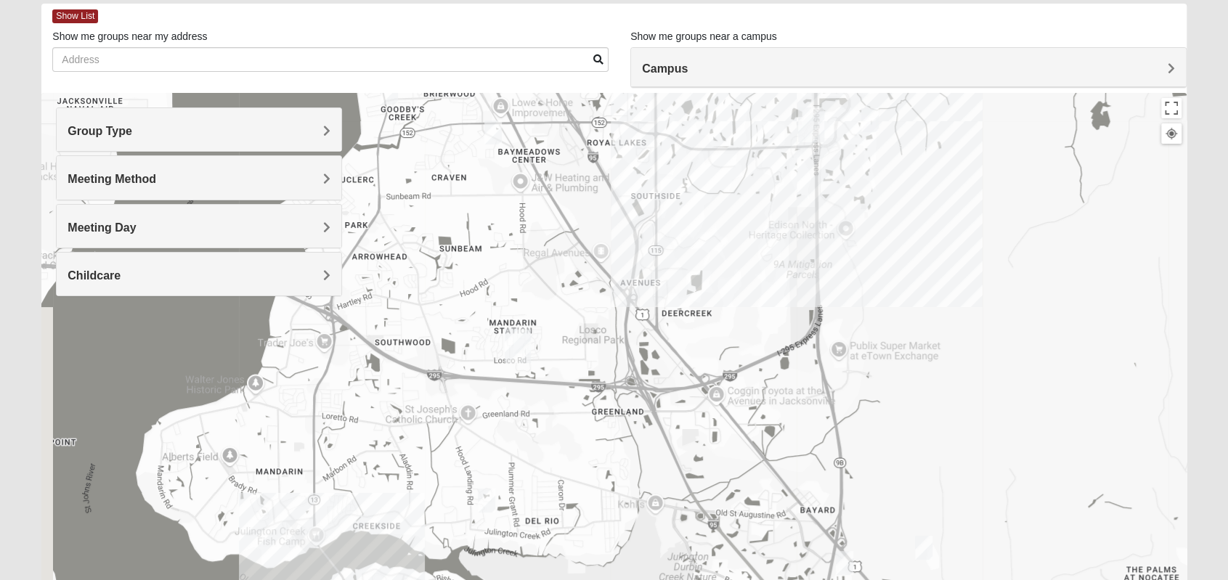
drag, startPoint x: 780, startPoint y: 275, endPoint x: 848, endPoint y: 355, distance: 104.6
click at [840, 379] on div at bounding box center [613, 383] width 1144 height 581
